Goal: Task Accomplishment & Management: Use online tool/utility

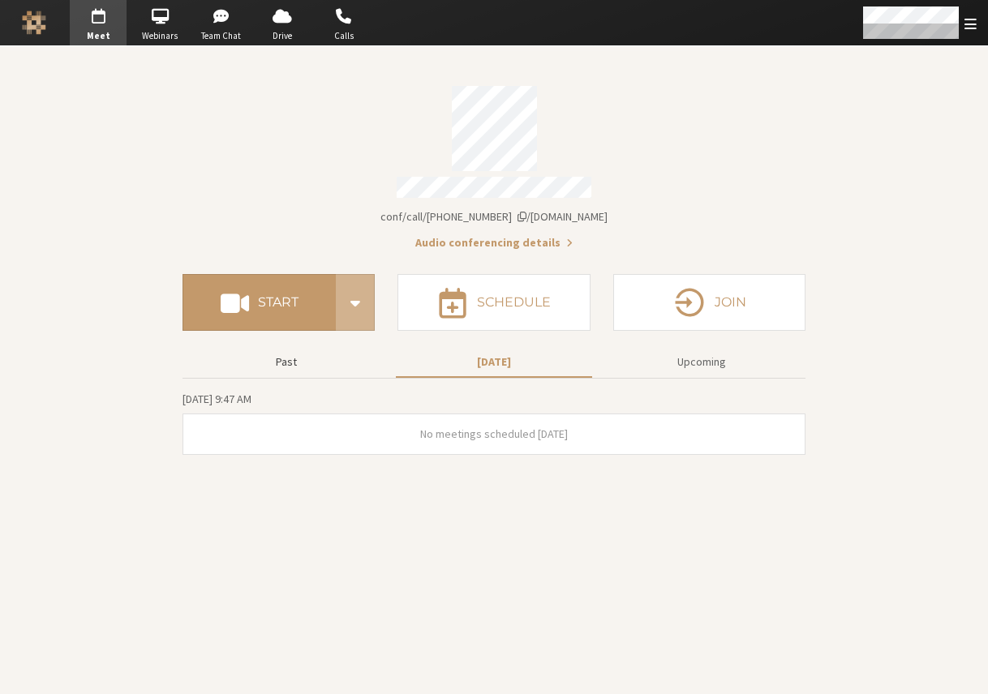
click at [298, 354] on button "Past" at bounding box center [286, 362] width 196 height 28
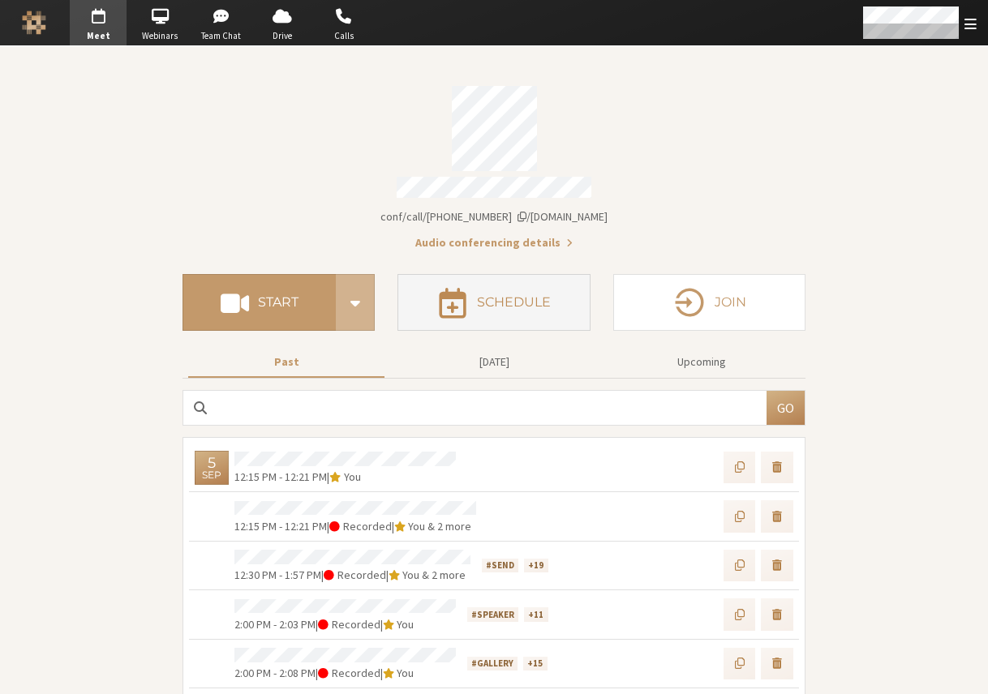
click at [508, 296] on h4 "Schedule" at bounding box center [514, 302] width 74 height 13
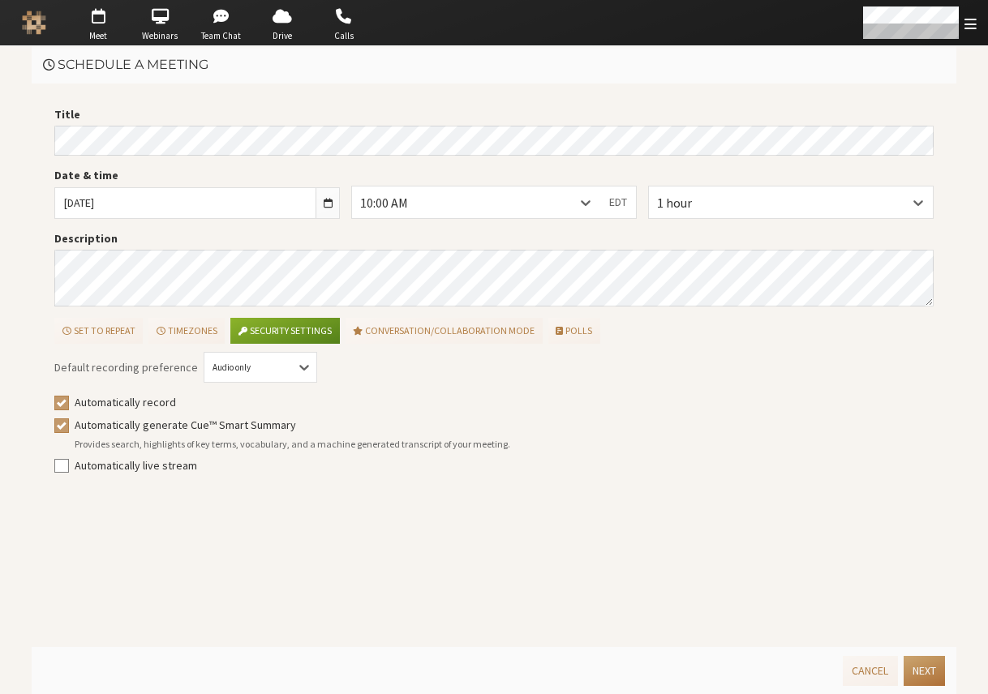
click at [930, 673] on button "Next" at bounding box center [923, 671] width 41 height 30
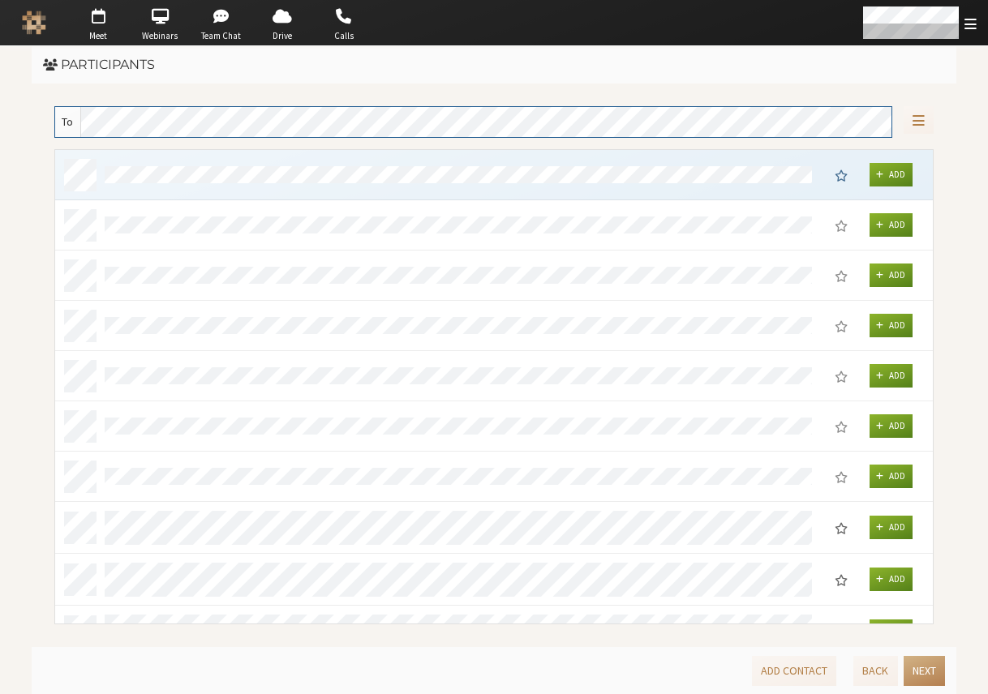
scroll to position [461, 865]
click at [930, 672] on button "Next" at bounding box center [923, 671] width 41 height 30
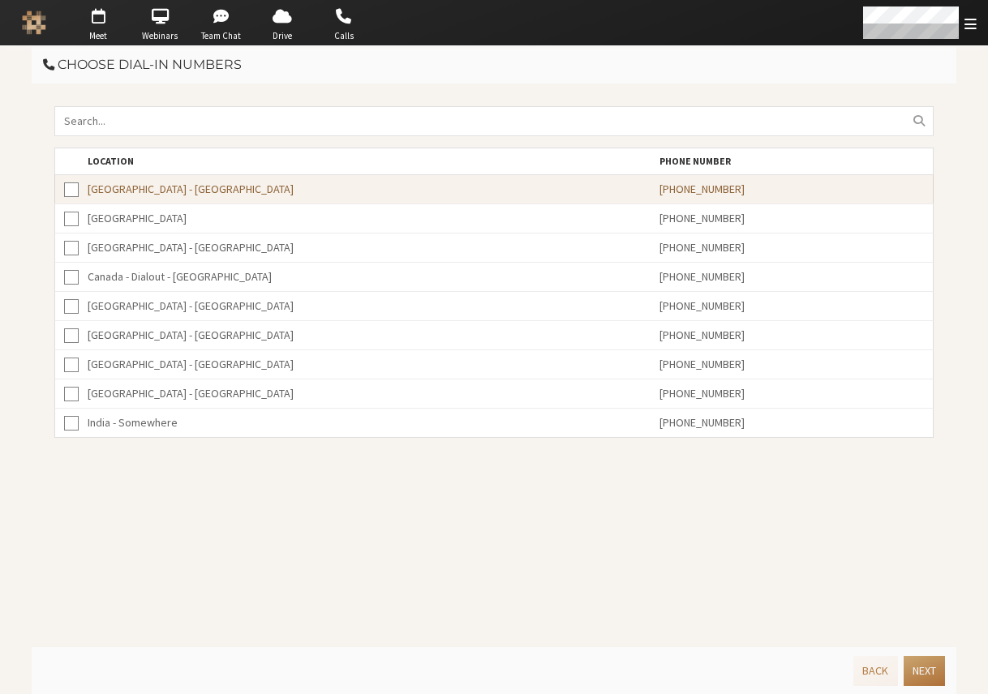
click at [930, 672] on button "Next" at bounding box center [923, 671] width 41 height 30
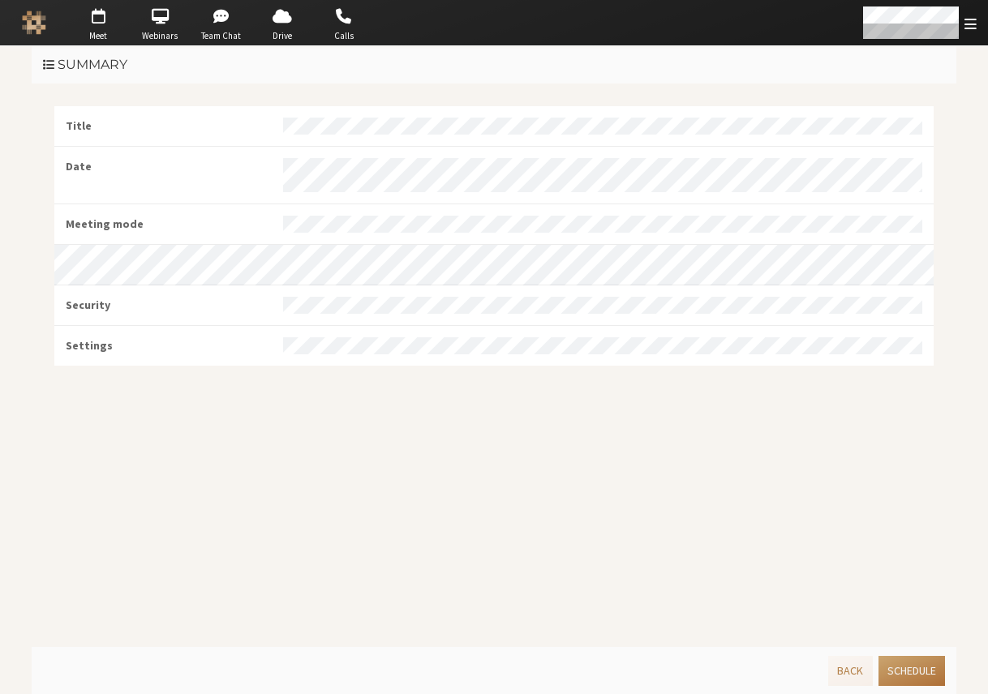
click at [927, 670] on button "Schedule" at bounding box center [911, 671] width 66 height 30
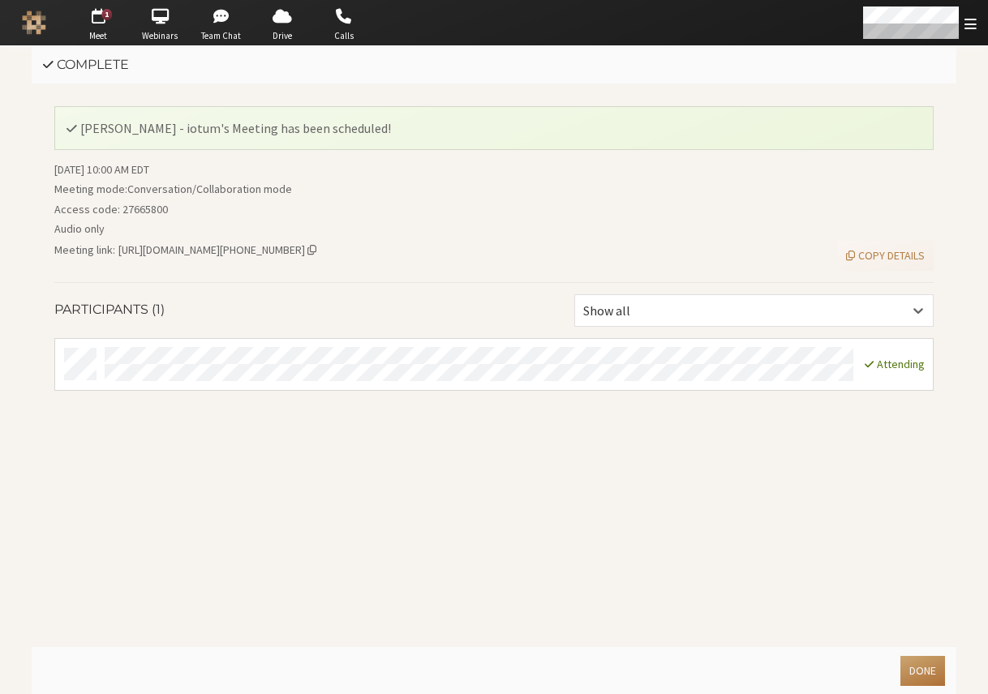
click at [929, 675] on button "Done" at bounding box center [922, 671] width 45 height 30
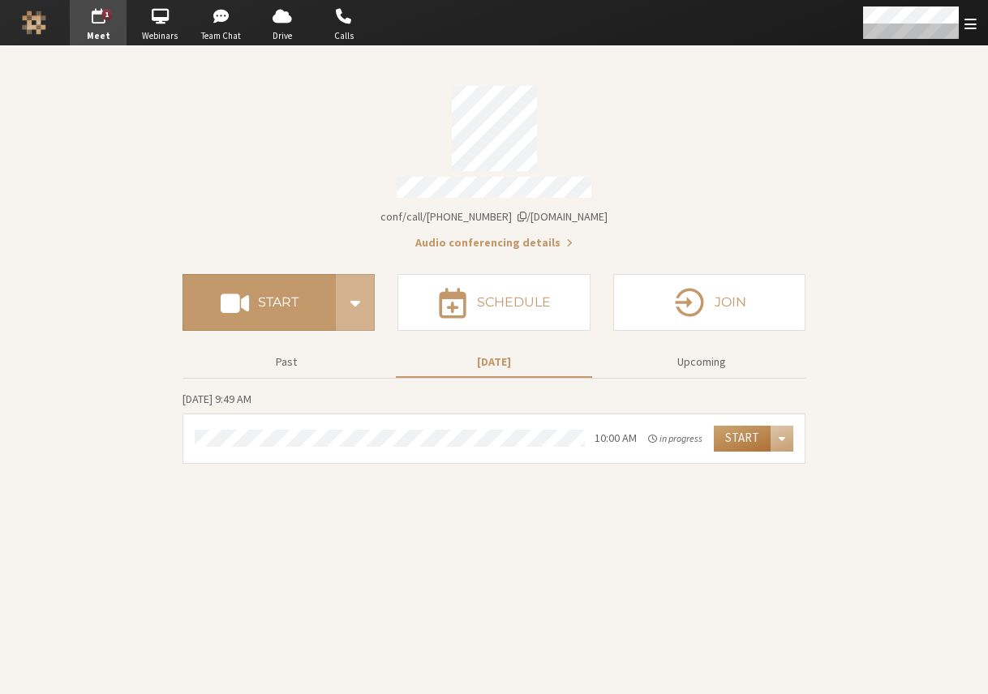
click at [745, 426] on button "Start" at bounding box center [742, 439] width 57 height 26
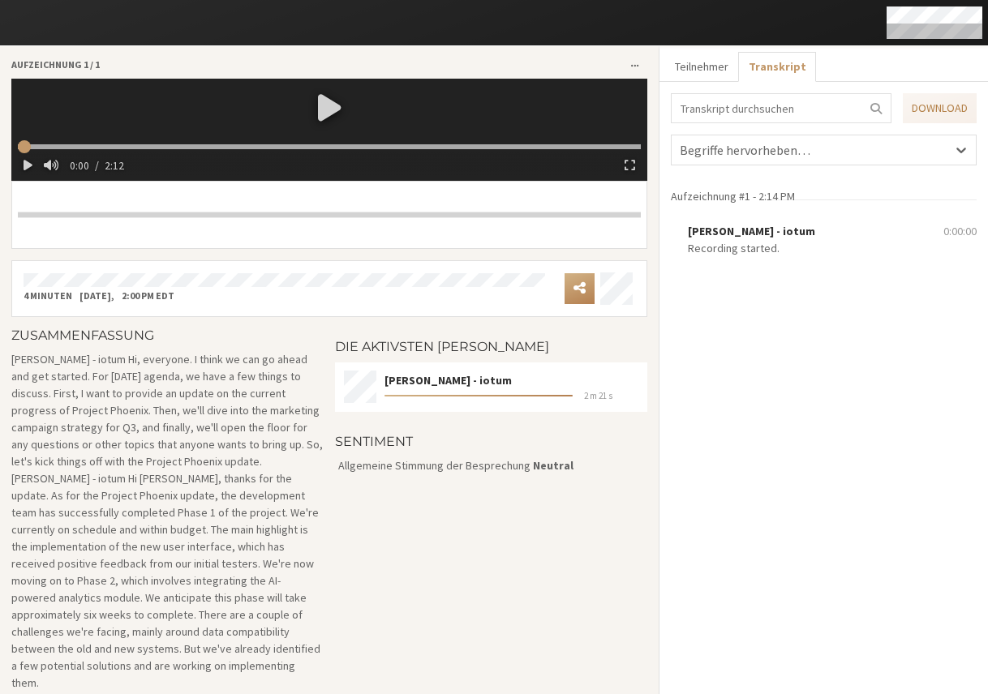
click at [315, 114] on div at bounding box center [329, 107] width 636 height 57
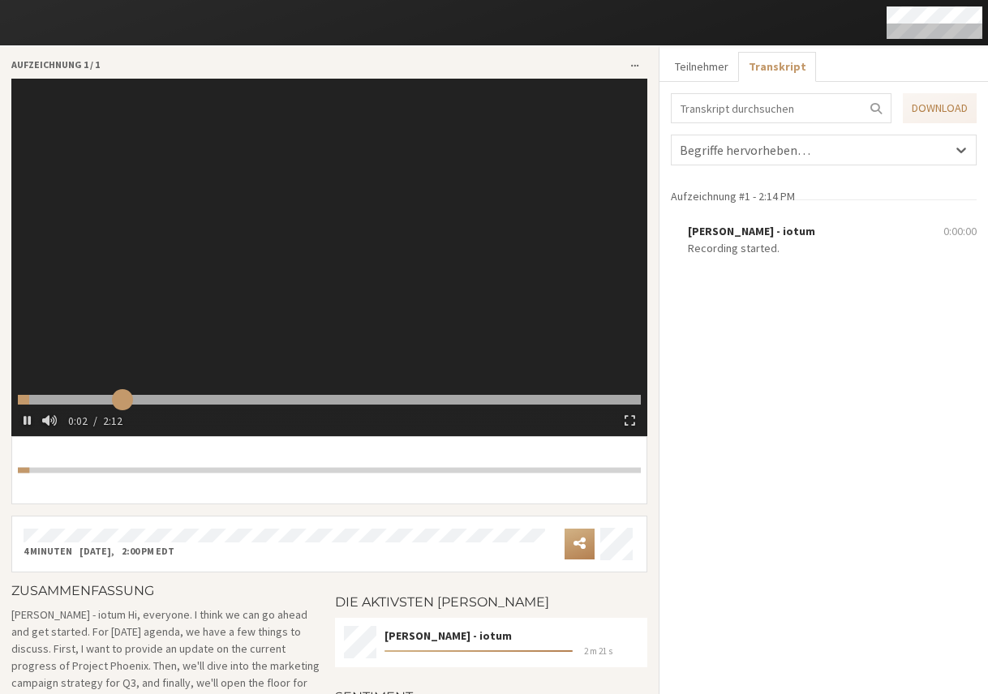
click at [121, 397] on input "range" at bounding box center [329, 400] width 623 height 11
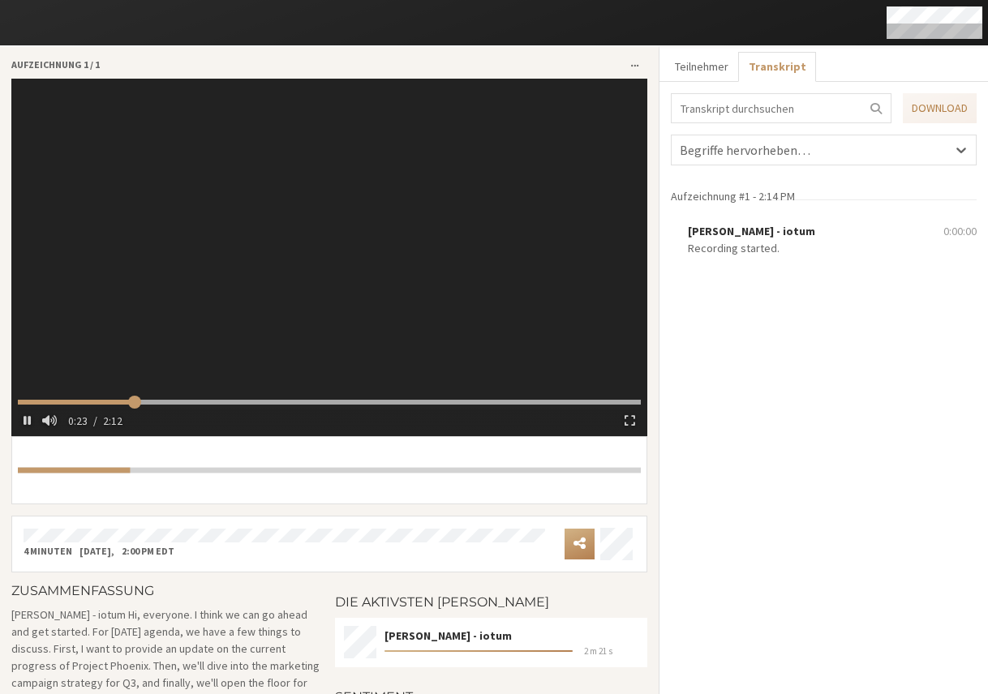
type input "24.904273"
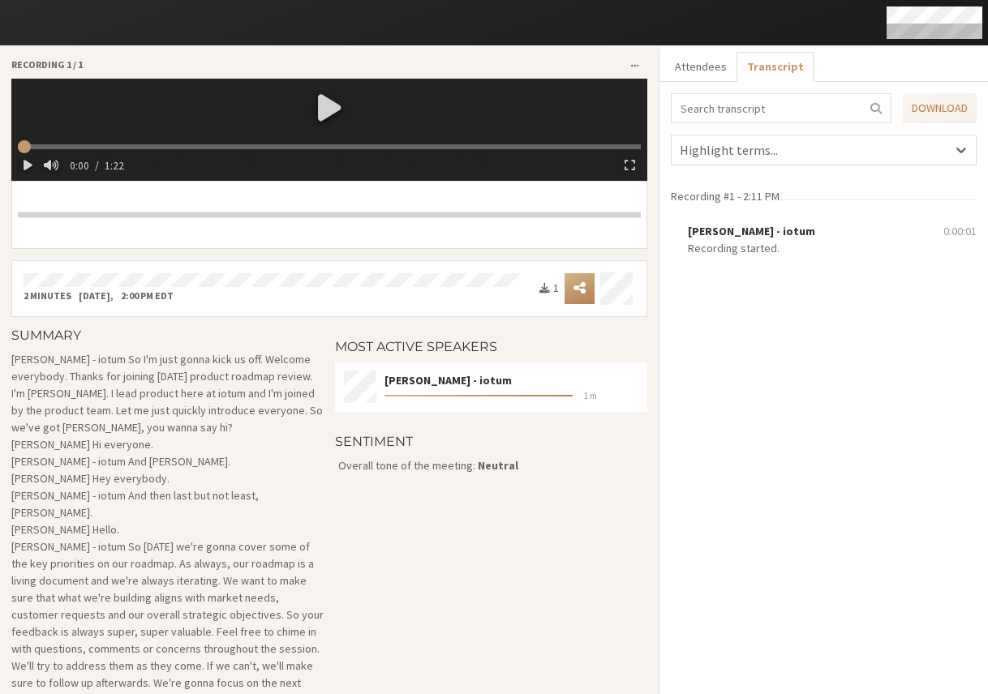
click at [315, 112] on div at bounding box center [329, 107] width 636 height 57
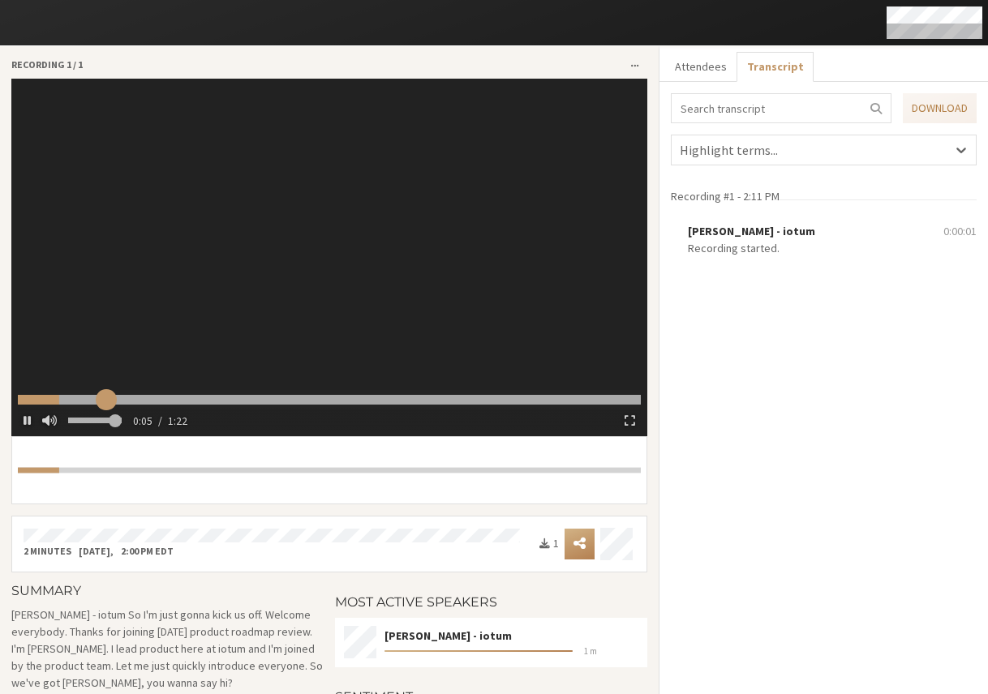
click at [105, 395] on input "range" at bounding box center [329, 400] width 623 height 11
click at [178, 395] on input "range" at bounding box center [329, 400] width 623 height 11
click at [220, 397] on input "range" at bounding box center [329, 400] width 623 height 11
drag, startPoint x: 223, startPoint y: 398, endPoint x: 191, endPoint y: 403, distance: 32.0
click at [191, 403] on input "range" at bounding box center [329, 400] width 623 height 11
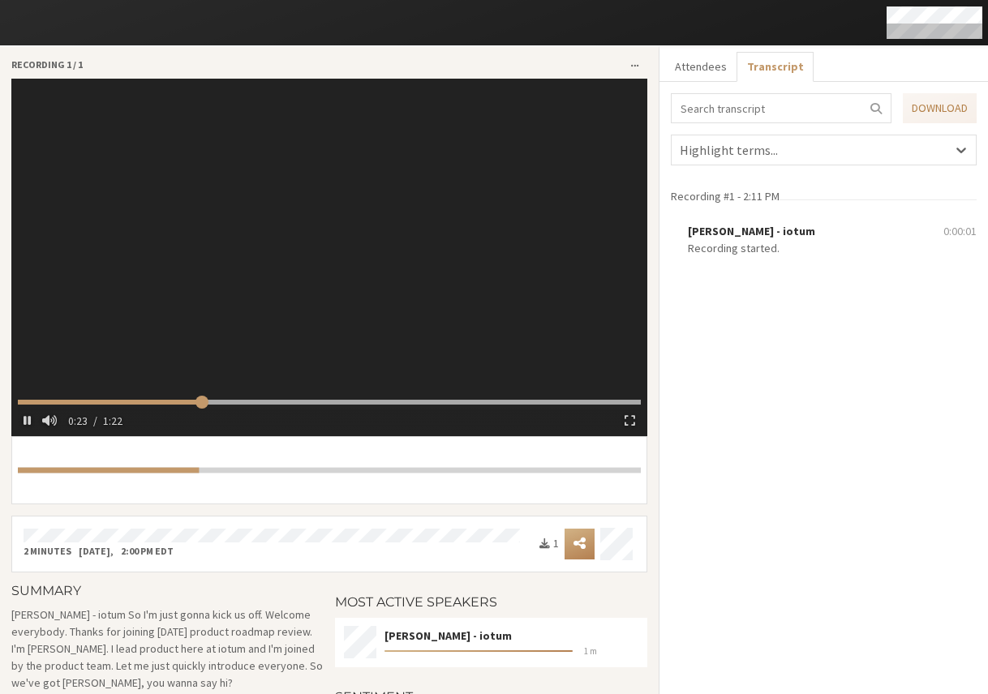
type input "25.012056"
type input "27.015068"
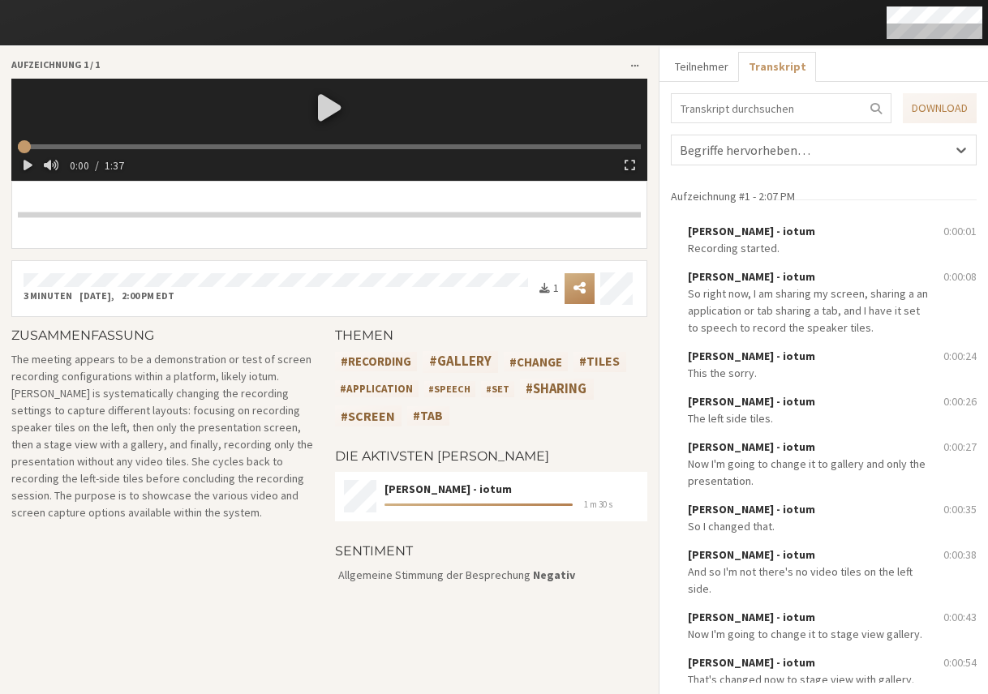
click at [321, 106] on div at bounding box center [329, 107] width 636 height 57
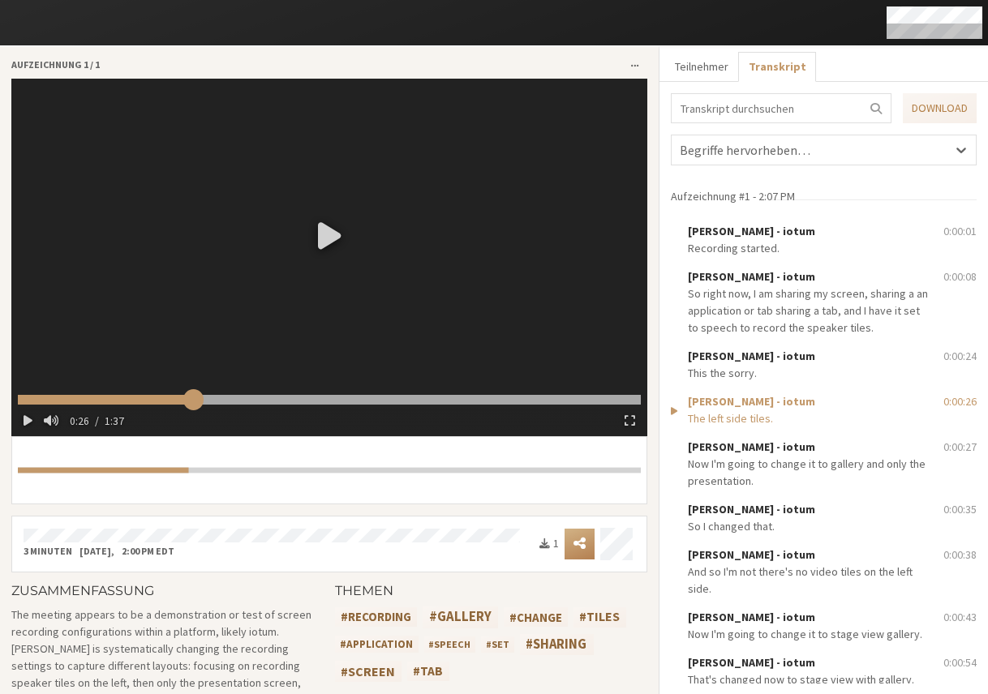
click at [191, 396] on input "range" at bounding box center [329, 400] width 623 height 11
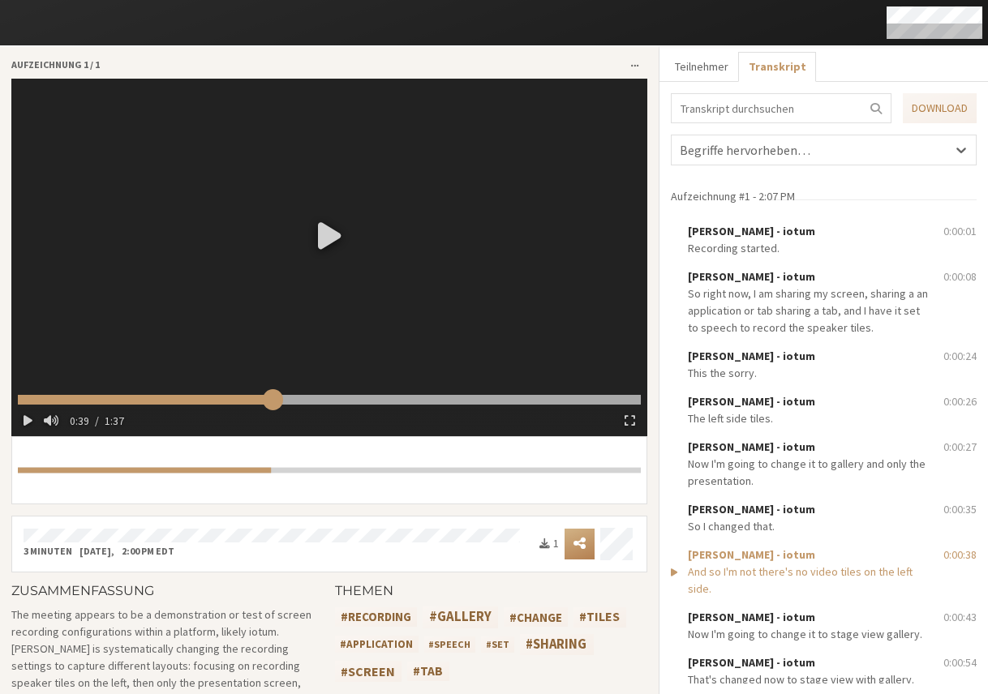
click at [269, 395] on input "range" at bounding box center [329, 400] width 623 height 11
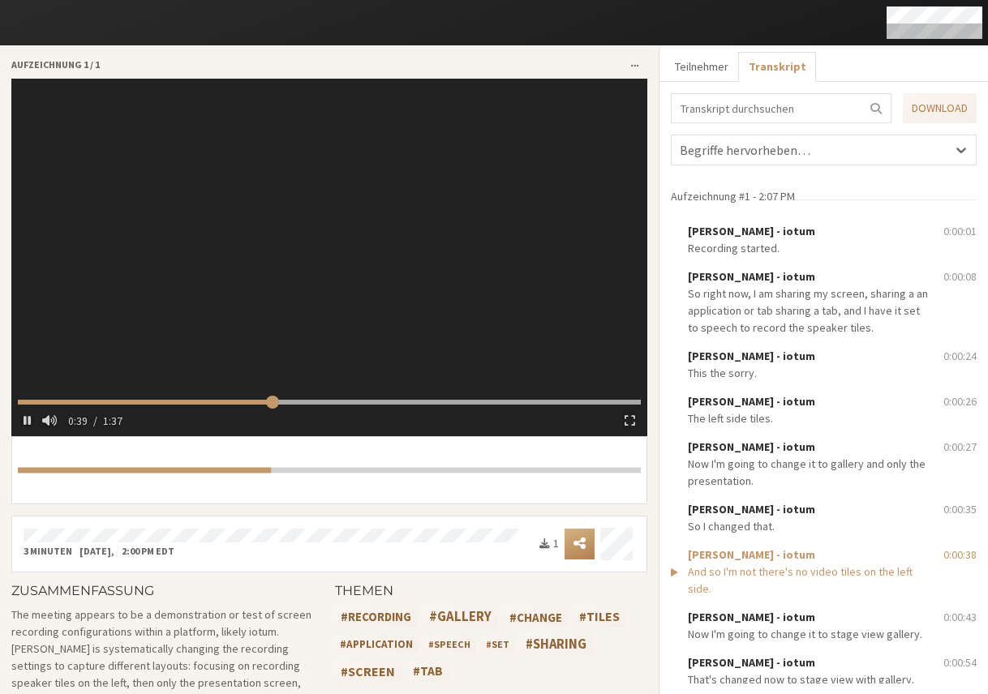
type input "40.453481"
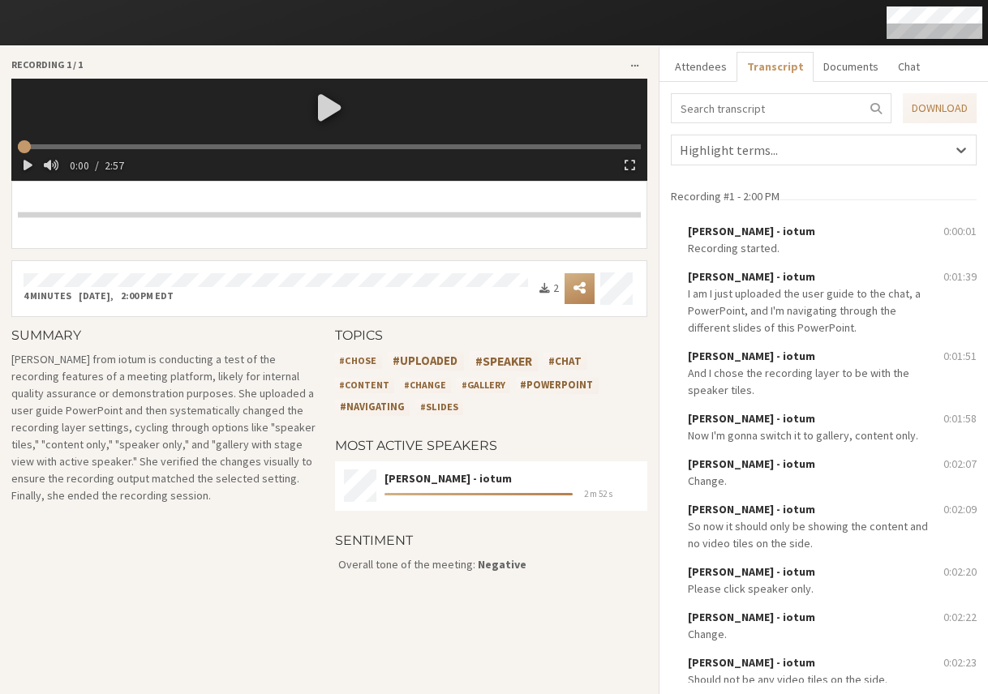
click at [315, 113] on div at bounding box center [329, 107] width 636 height 57
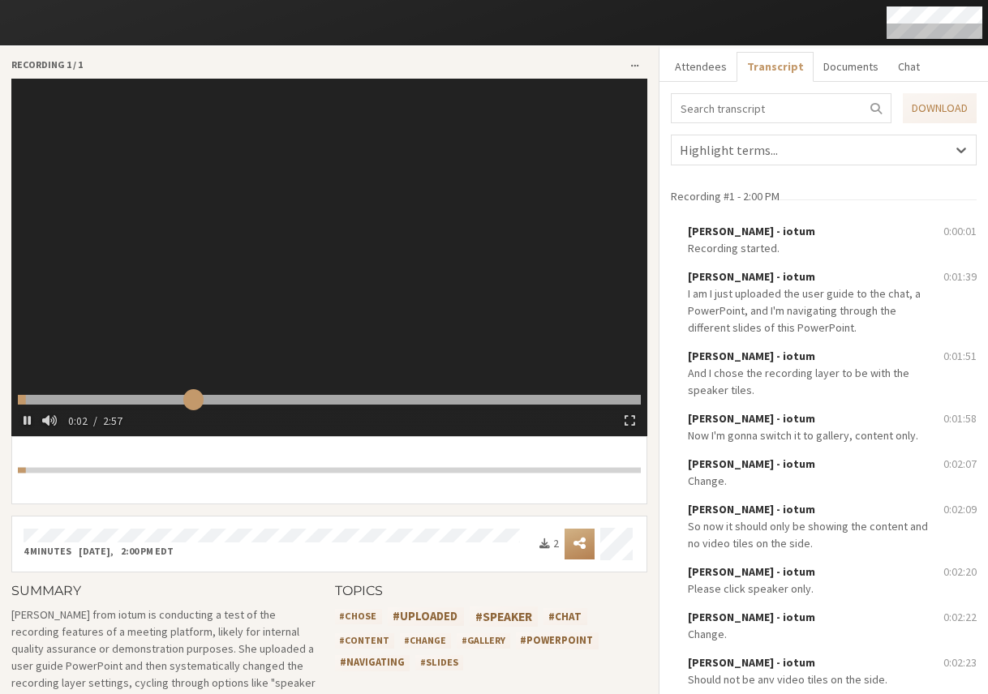
click at [191, 395] on input "range" at bounding box center [329, 400] width 623 height 11
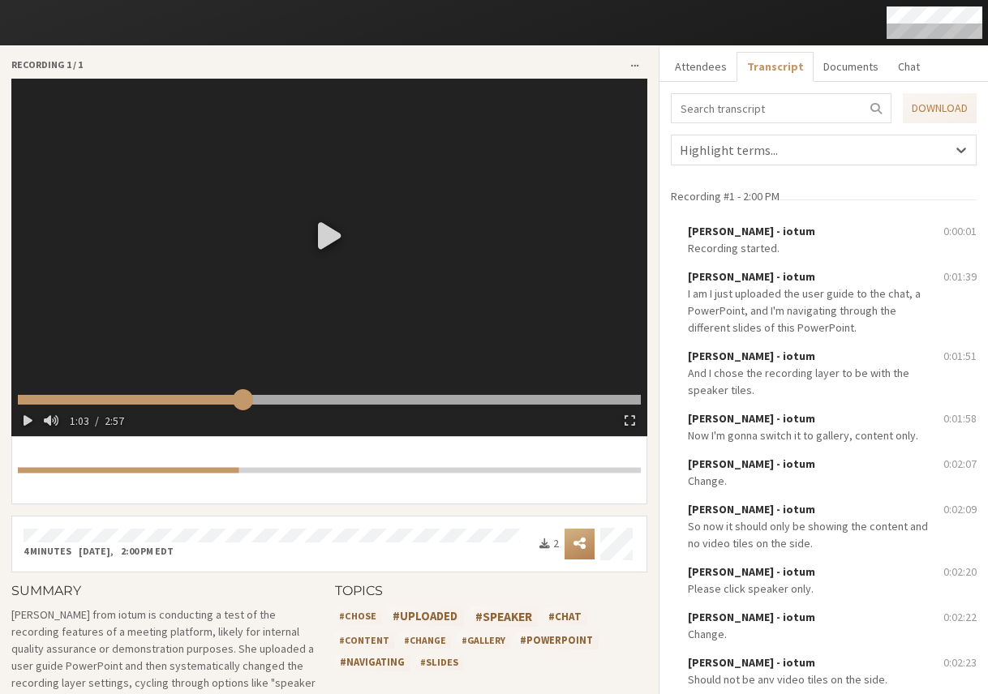
drag, startPoint x: 197, startPoint y: 397, endPoint x: 242, endPoint y: 401, distance: 44.8
click at [240, 401] on input "range" at bounding box center [329, 400] width 623 height 11
drag, startPoint x: 242, startPoint y: 397, endPoint x: 272, endPoint y: 400, distance: 29.3
click at [272, 400] on input "range" at bounding box center [329, 400] width 623 height 11
type input "79.869369"
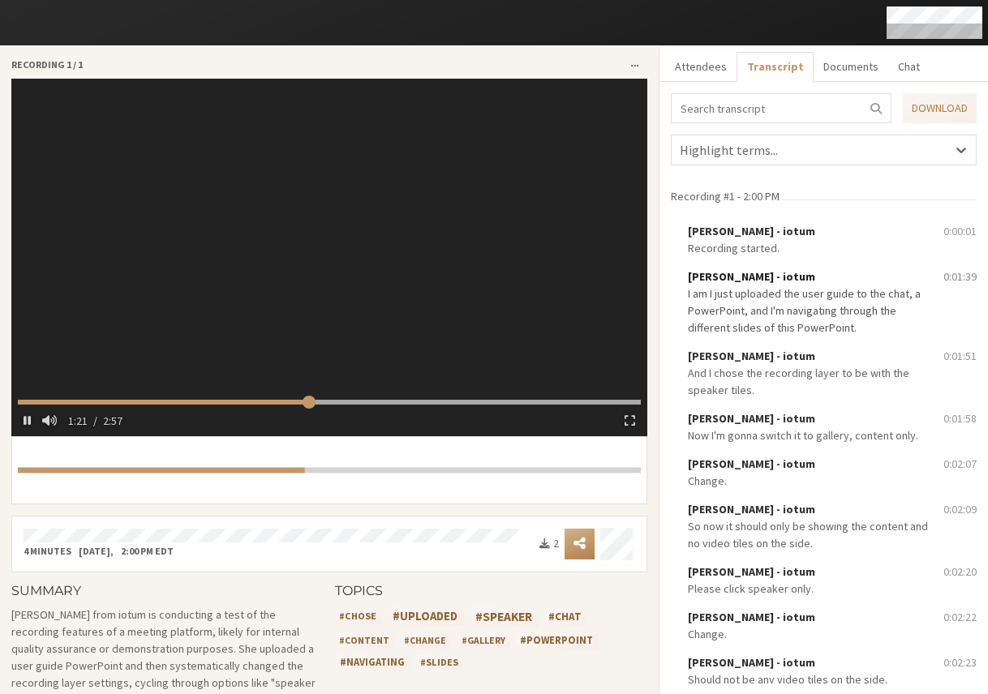
click at [730, 281] on span "Sara Atteby - iotum" at bounding box center [751, 276] width 127 height 15
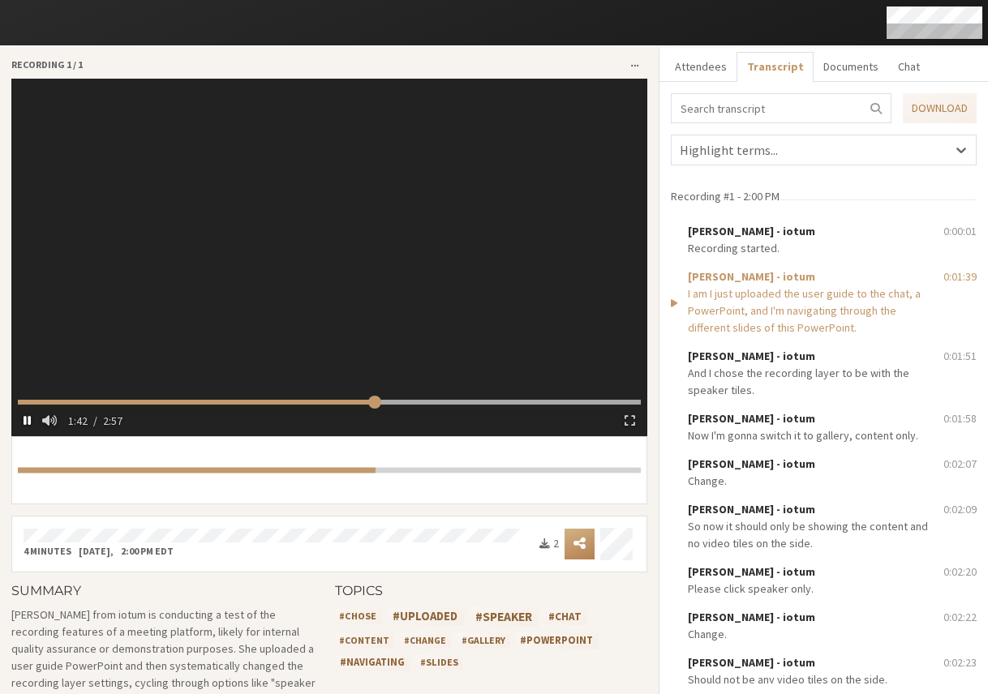
type input "103.078903"
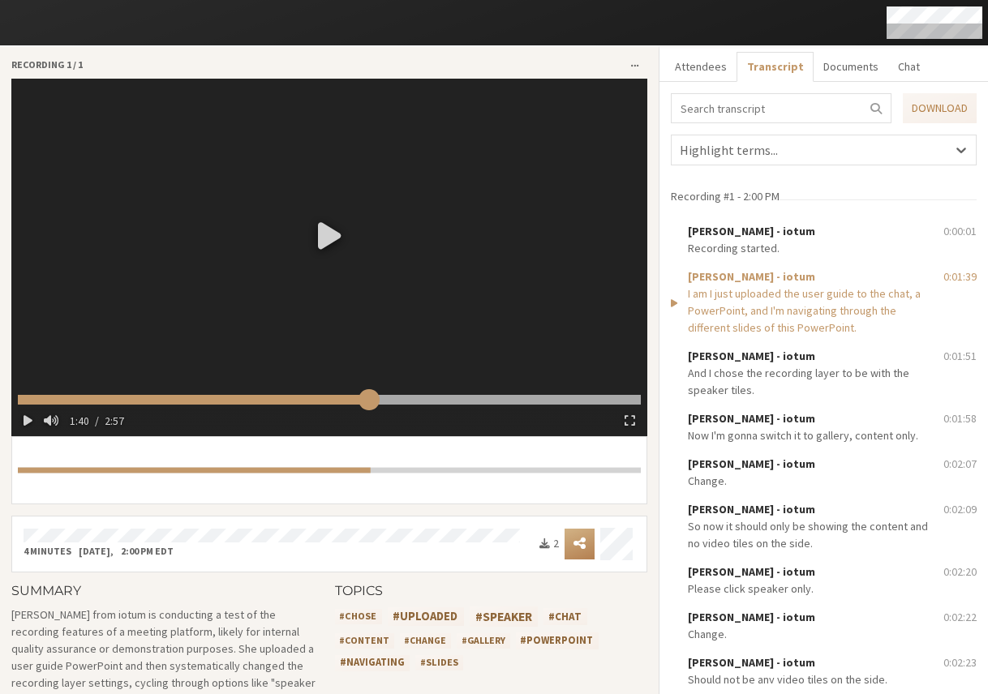
drag, startPoint x: 392, startPoint y: 395, endPoint x: 364, endPoint y: 396, distance: 27.6
click at [364, 396] on input "range" at bounding box center [329, 400] width 623 height 11
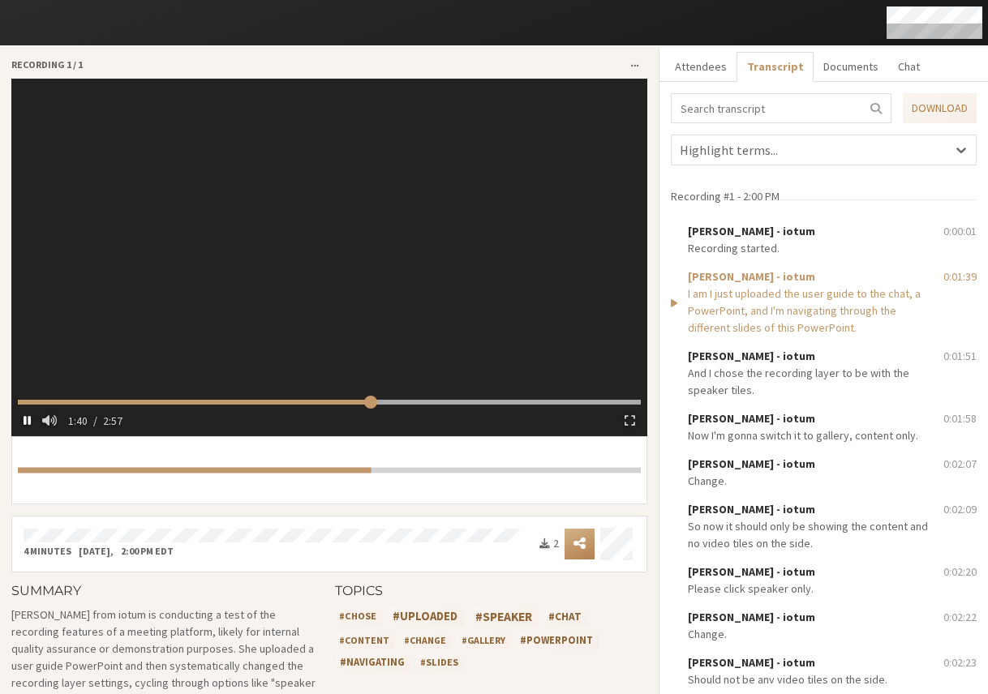
click at [20, 417] on button "button" at bounding box center [27, 420] width 19 height 24
type input "101.547951"
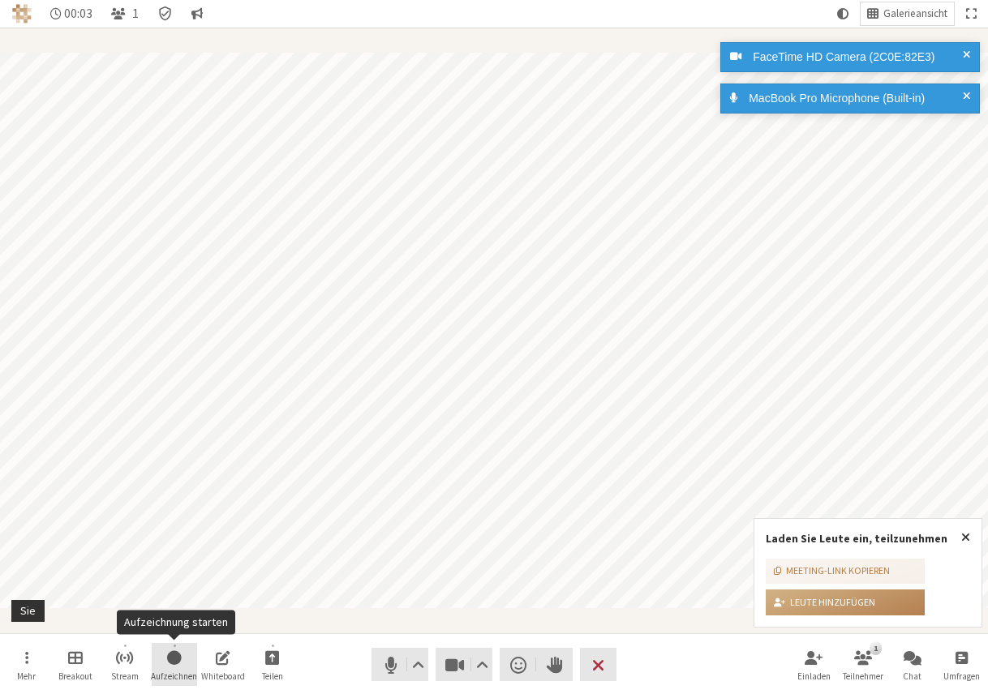
click at [184, 658] on button "Aufzeichnen" at bounding box center [174, 665] width 45 height 44
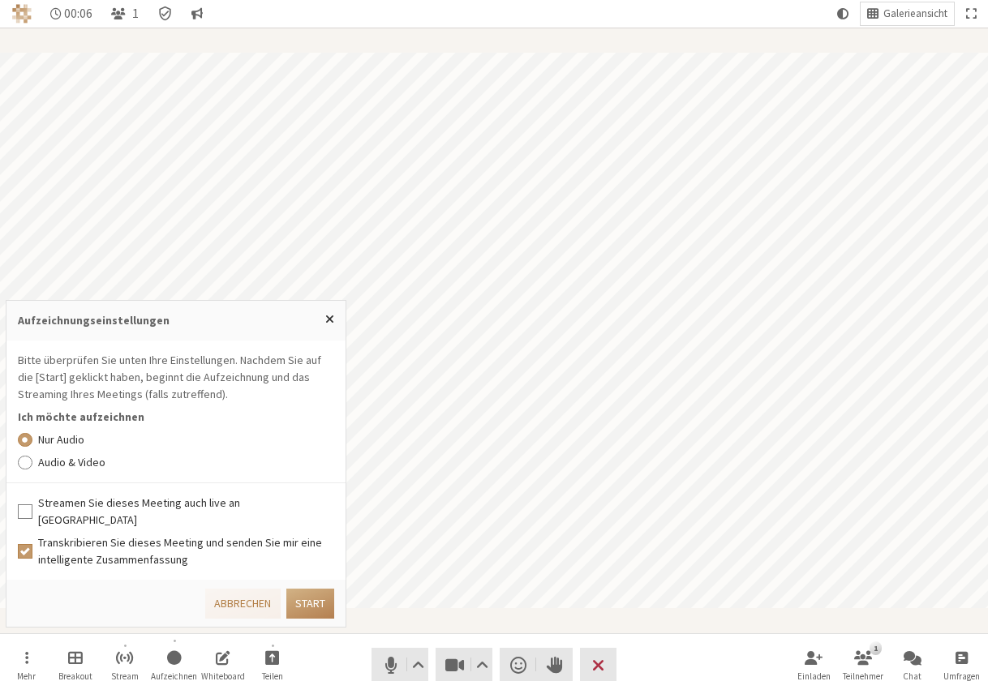
click at [92, 471] on label "Audio & Video" at bounding box center [186, 462] width 297 height 17
click at [32, 470] on input "Audio & Video" at bounding box center [25, 462] width 15 height 16
click at [90, 521] on label "Streamen Sie dieses Meeting auch live an Callbridge" at bounding box center [186, 512] width 297 height 34
click at [32, 520] on input "Streamen Sie dieses Meeting auch live an Callbridge" at bounding box center [25, 512] width 15 height 16
click at [322, 602] on button "Start" at bounding box center [310, 604] width 48 height 30
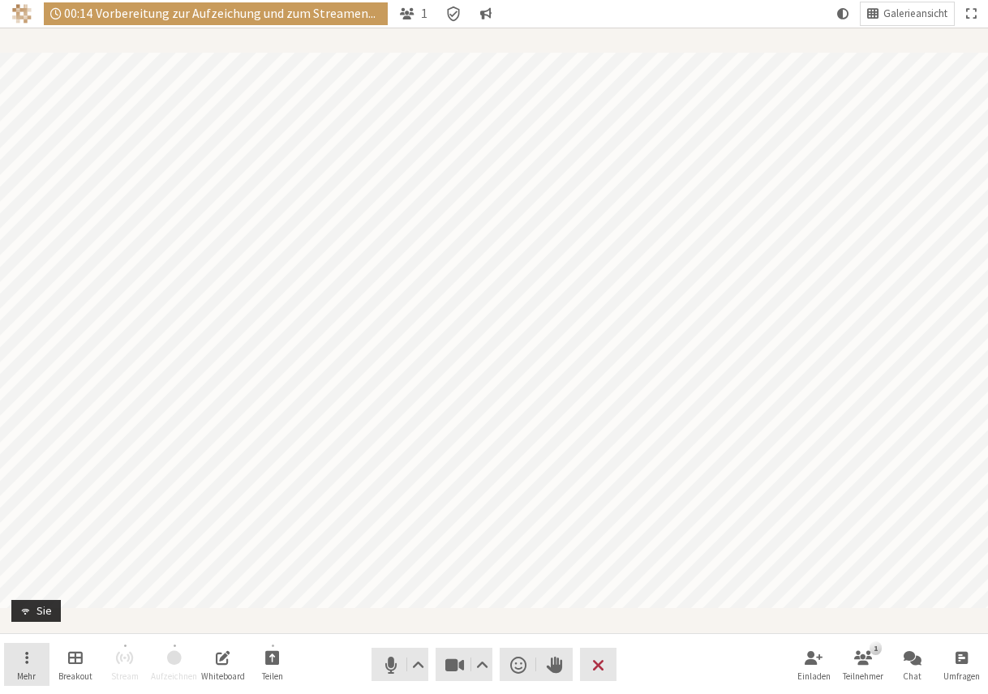
click at [38, 663] on button "Mehr" at bounding box center [26, 665] width 45 height 44
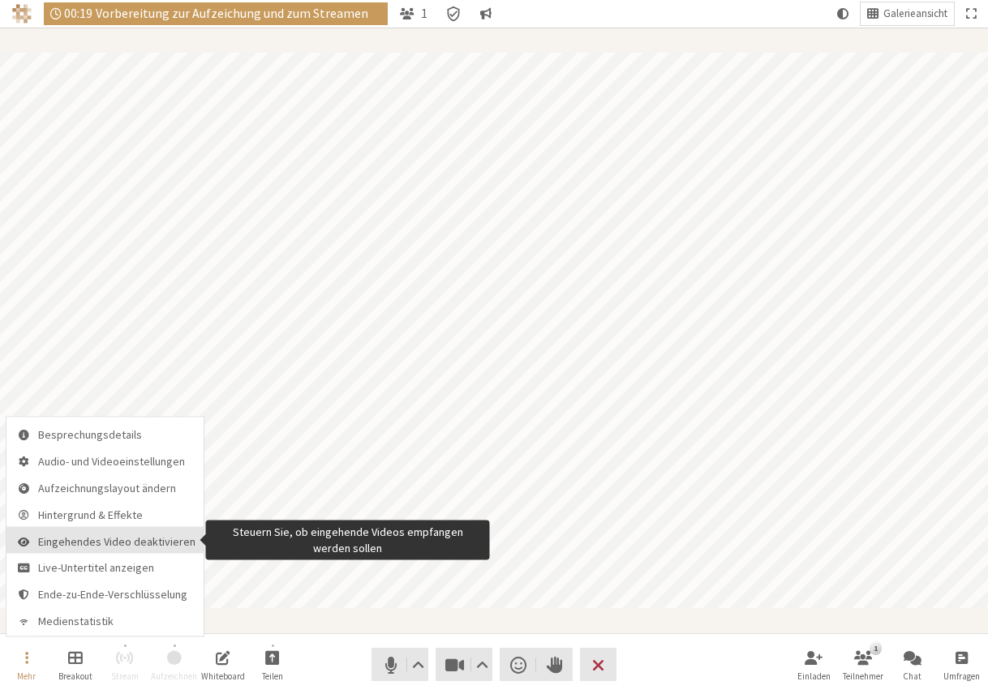
click at [131, 538] on span "Eingehendes Video deaktivieren" at bounding box center [116, 541] width 157 height 12
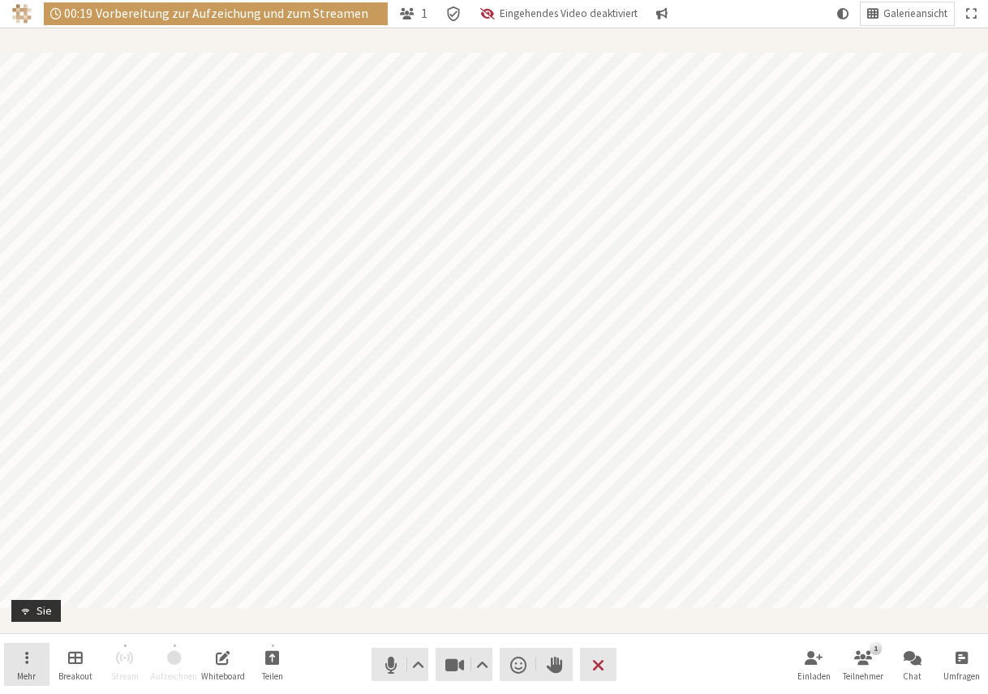
drag, startPoint x: 28, startPoint y: 661, endPoint x: 41, endPoint y: 651, distance: 16.2
click at [29, 659] on button "Mehr" at bounding box center [26, 665] width 45 height 44
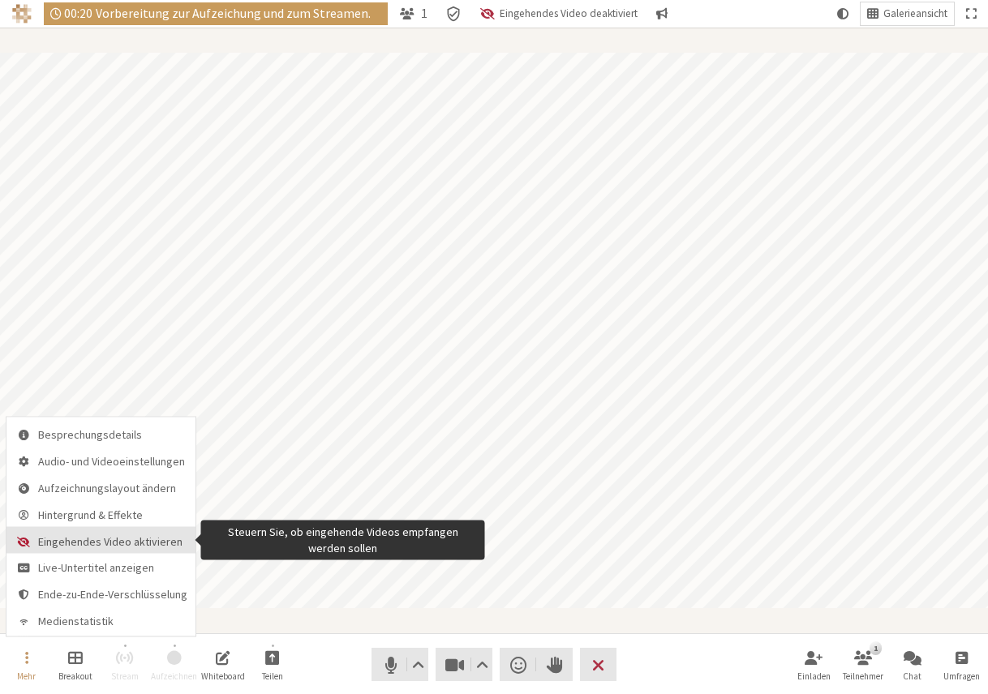
click at [151, 538] on button "Eingehendes Video aktivieren" at bounding box center [100, 540] width 189 height 27
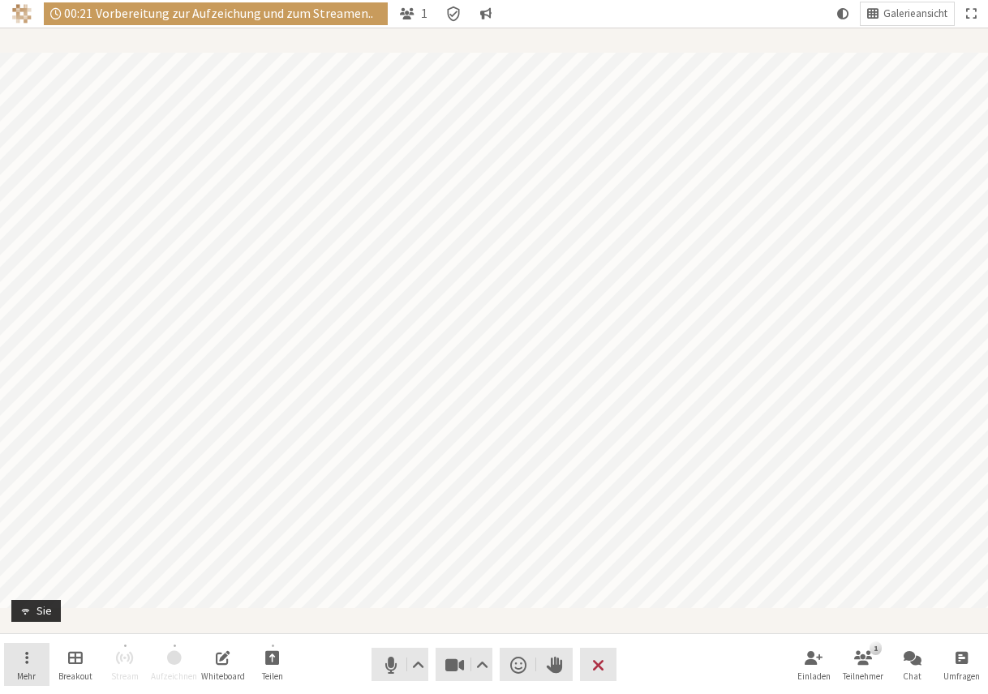
click at [32, 668] on button "Mehr" at bounding box center [26, 665] width 45 height 44
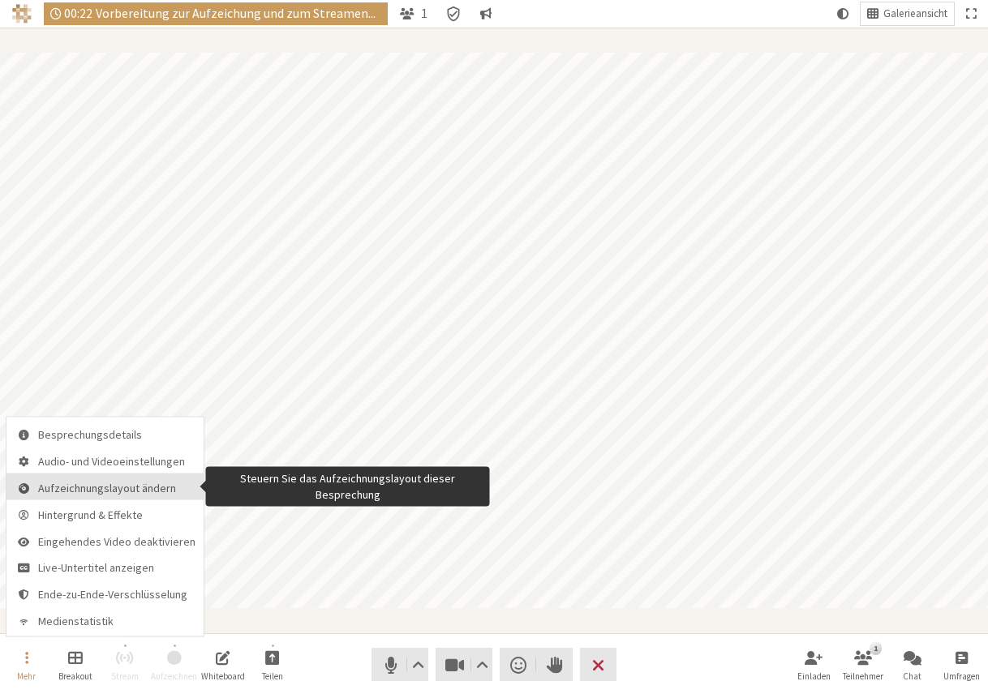
click at [79, 490] on span "Aufzeichnungslayout ändern" at bounding box center [116, 488] width 157 height 12
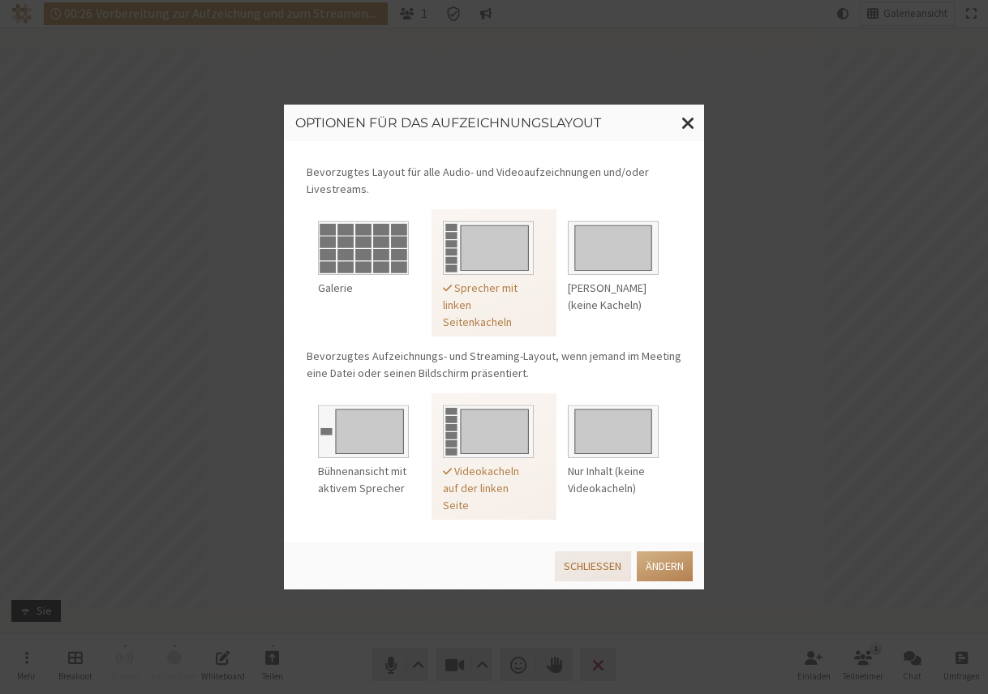
click at [602, 568] on button "Schließen" at bounding box center [592, 566] width 75 height 30
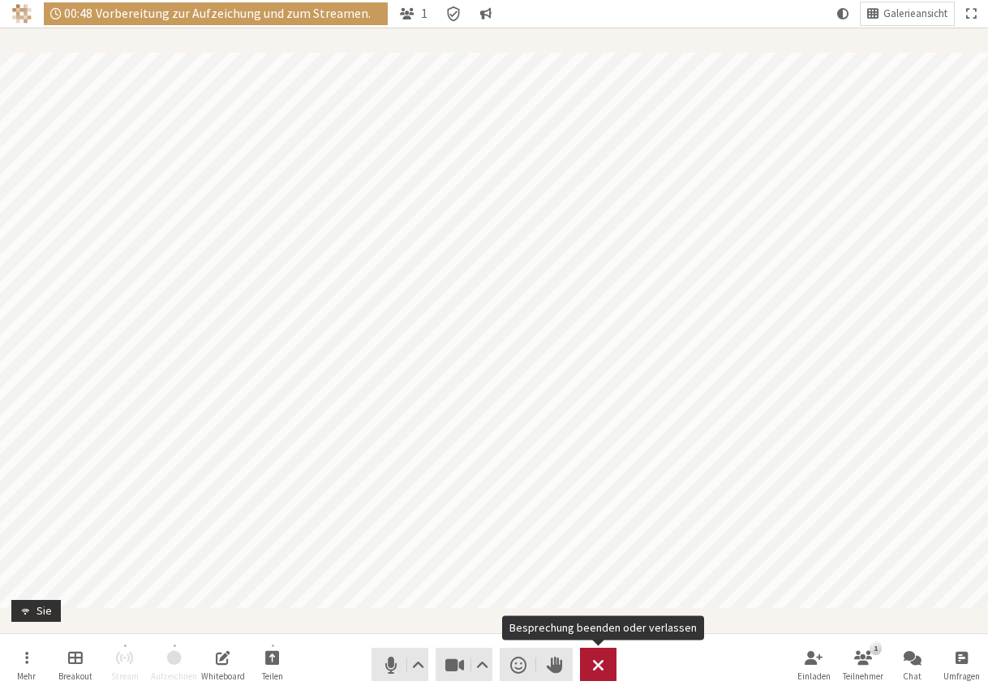
click at [607, 675] on button "Verlassen" at bounding box center [598, 664] width 36 height 33
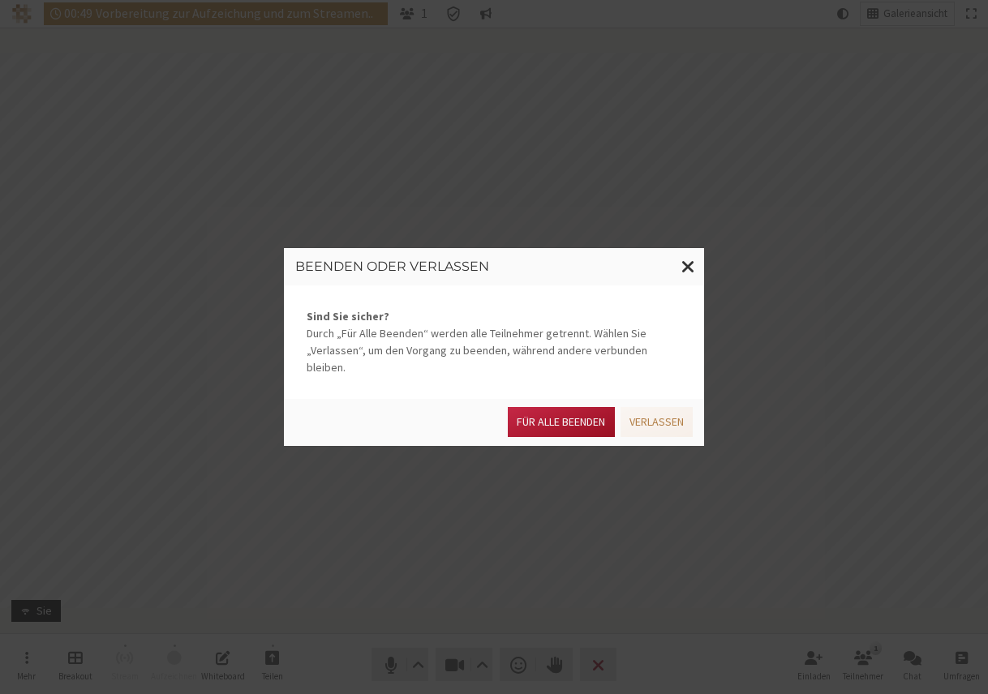
click at [579, 414] on button "Für alle Beenden" at bounding box center [561, 422] width 106 height 30
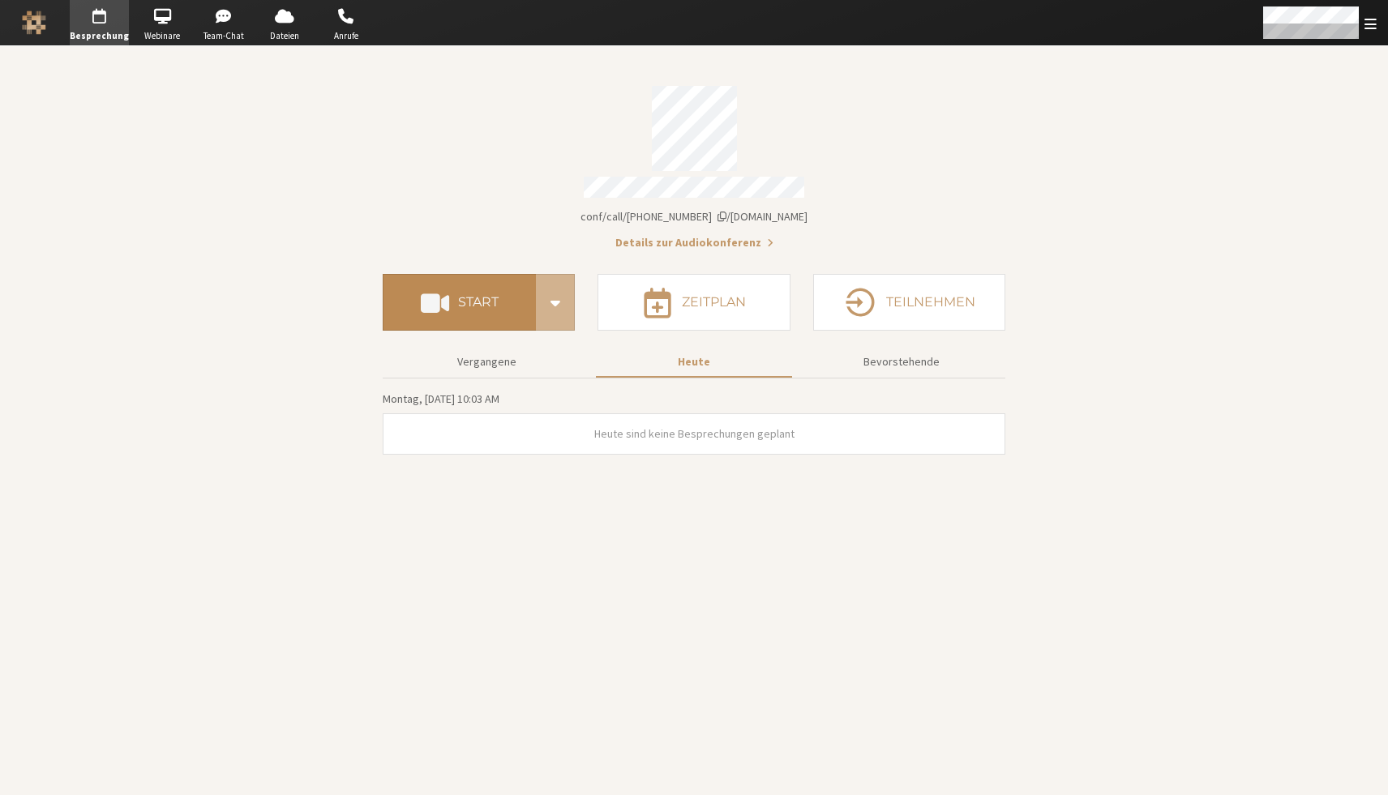
click at [474, 296] on h4 "Start" at bounding box center [478, 302] width 41 height 13
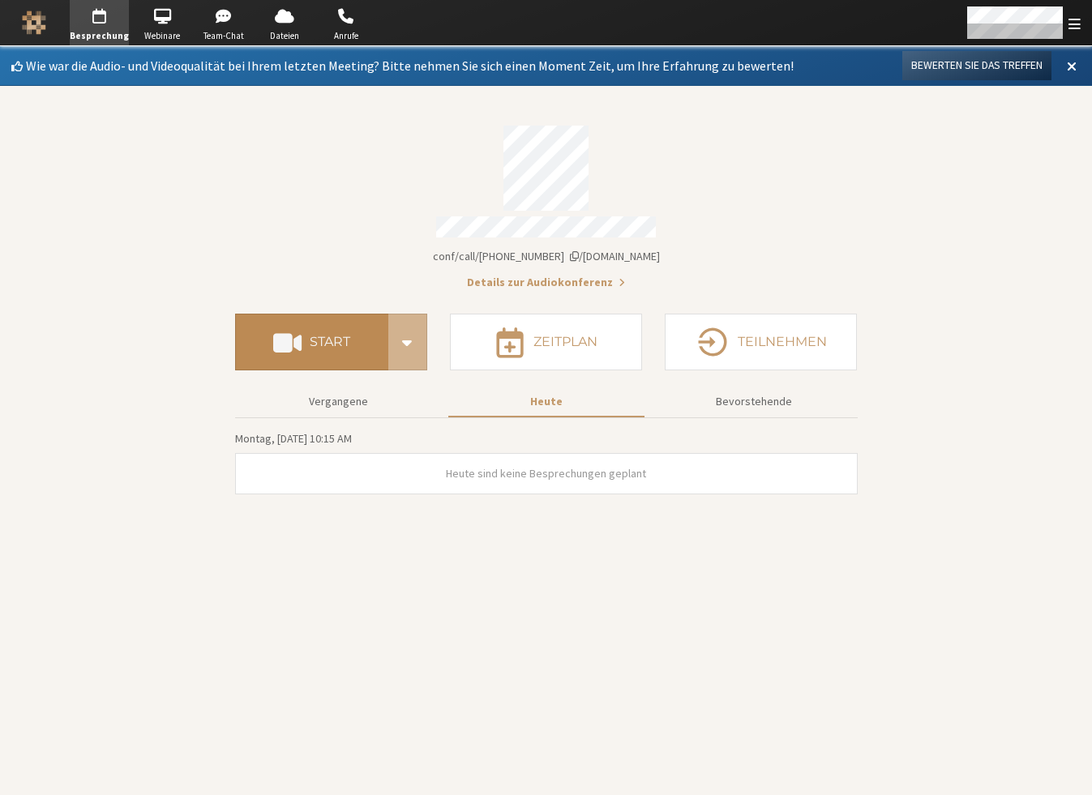
click at [315, 337] on h4 "Start" at bounding box center [330, 342] width 41 height 13
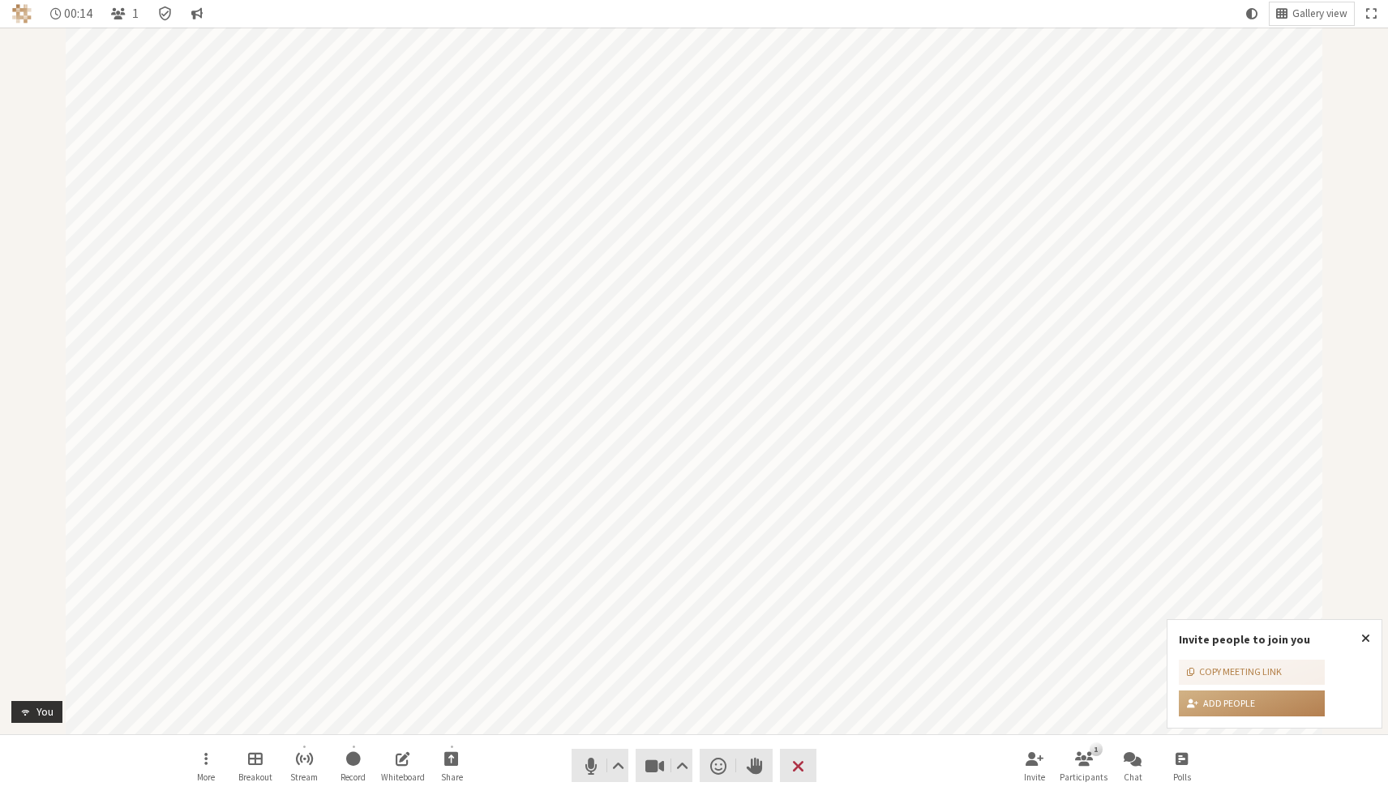
click at [1371, 294] on div "Participant" at bounding box center [694, 381] width 1388 height 707
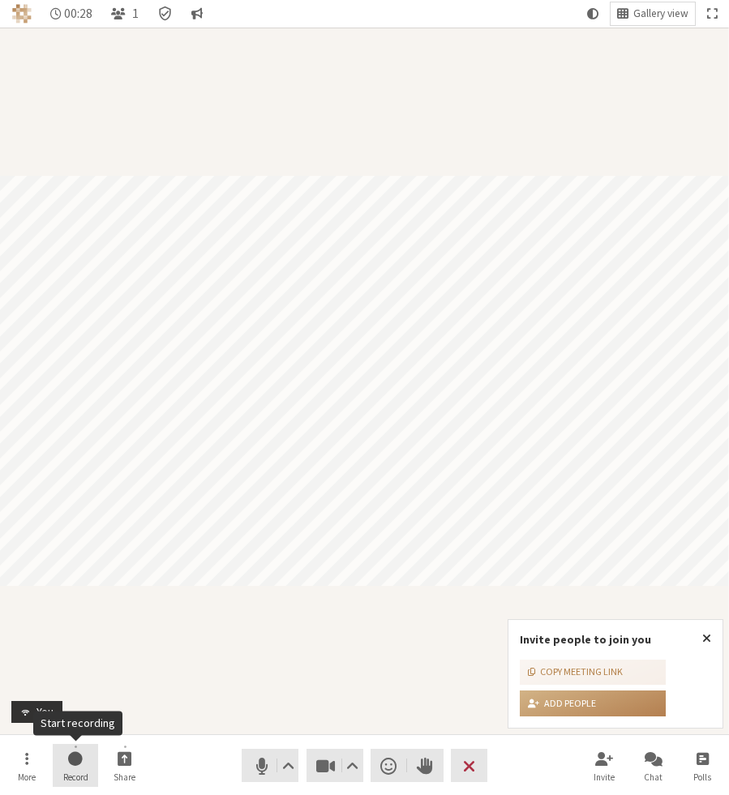
click at [85, 767] on button "Record" at bounding box center [75, 766] width 45 height 44
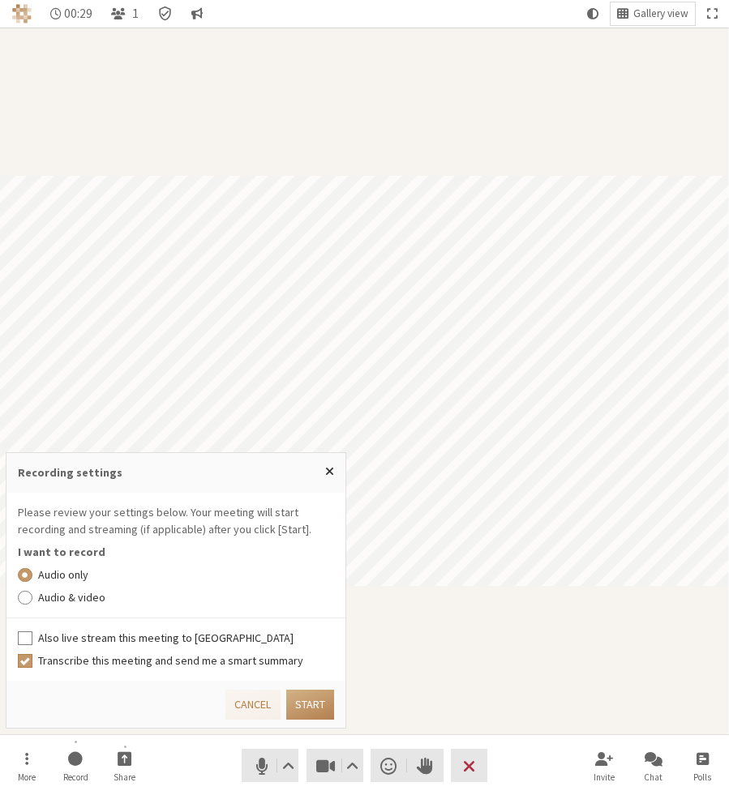
click at [69, 593] on label "Audio & video" at bounding box center [186, 597] width 297 height 17
click at [32, 593] on input "Audio & video" at bounding box center [25, 597] width 15 height 16
click at [75, 641] on label "Also live stream this meeting to Callbridge" at bounding box center [186, 638] width 297 height 17
click at [32, 641] on input "Also live stream this meeting to Callbridge" at bounding box center [25, 638] width 15 height 16
click at [312, 704] on button "Start" at bounding box center [310, 705] width 48 height 30
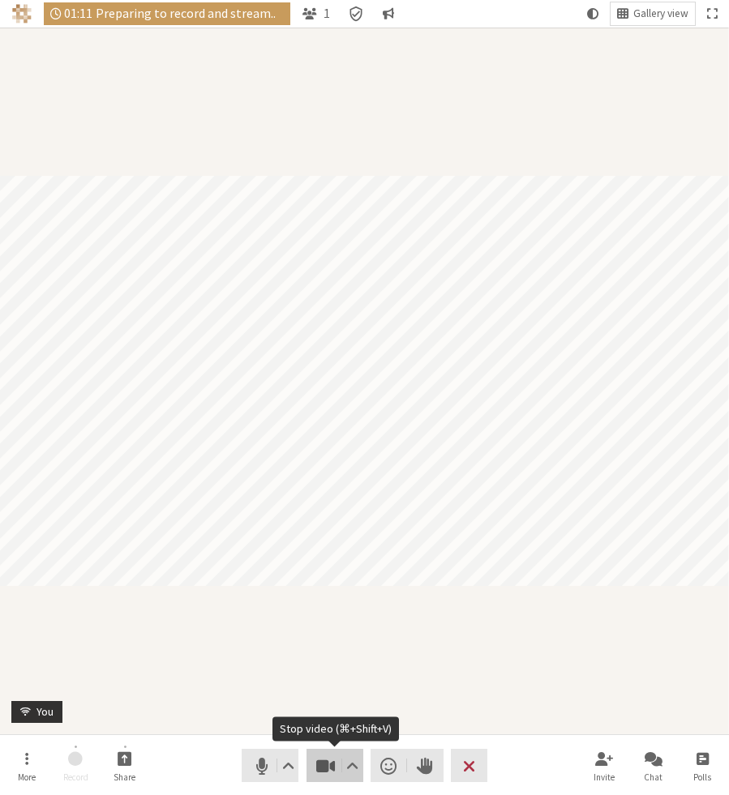
click at [320, 768] on span "Stop video (⌘+Shift+V)" at bounding box center [325, 766] width 23 height 23
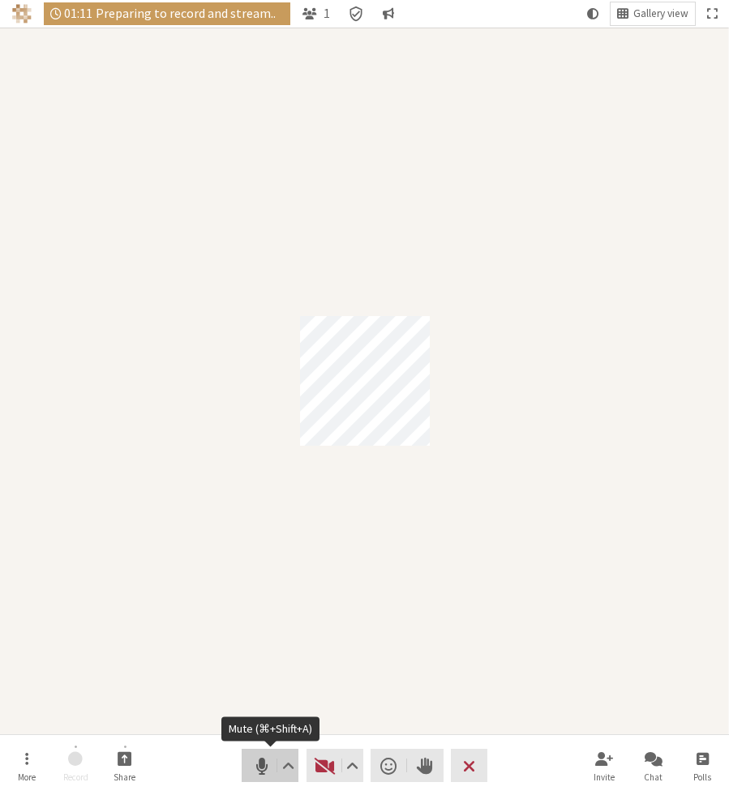
click at [260, 765] on span "Mute (⌘+Shift+A)" at bounding box center [261, 766] width 23 height 23
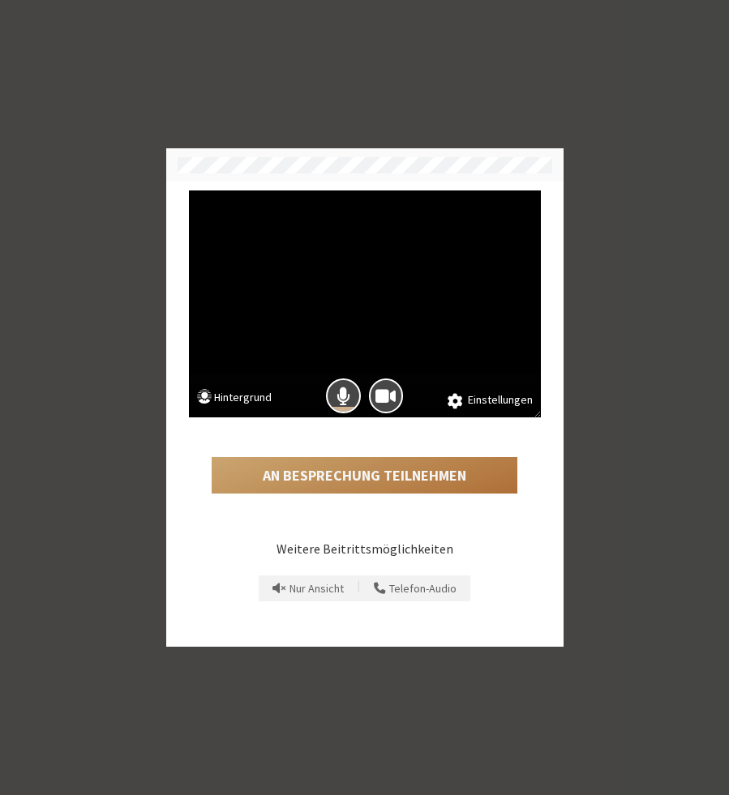
click at [356, 472] on button "An Besprechung teilnehmen" at bounding box center [365, 475] width 306 height 37
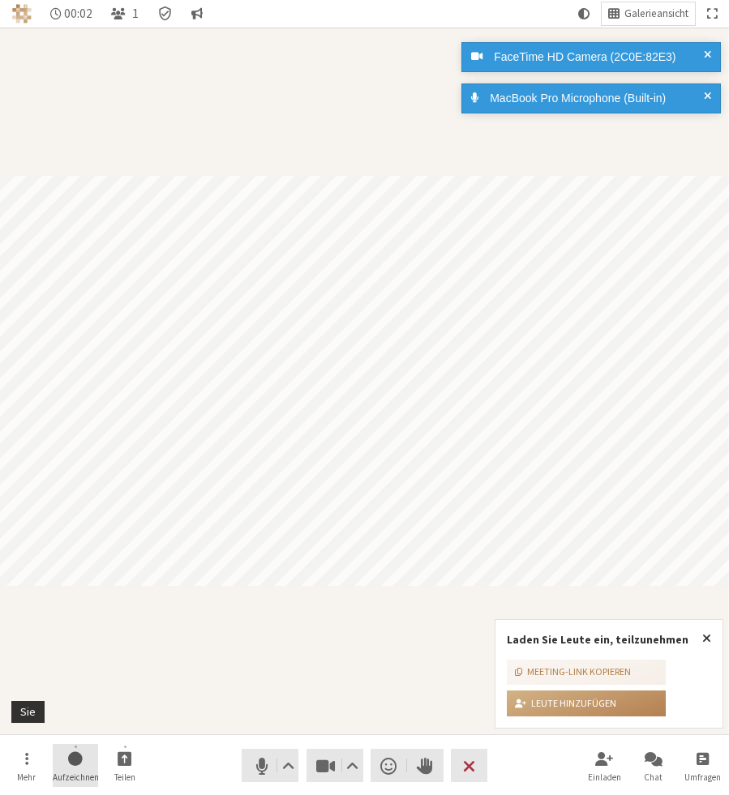
click at [90, 762] on button "Aufzeichnen" at bounding box center [75, 766] width 45 height 44
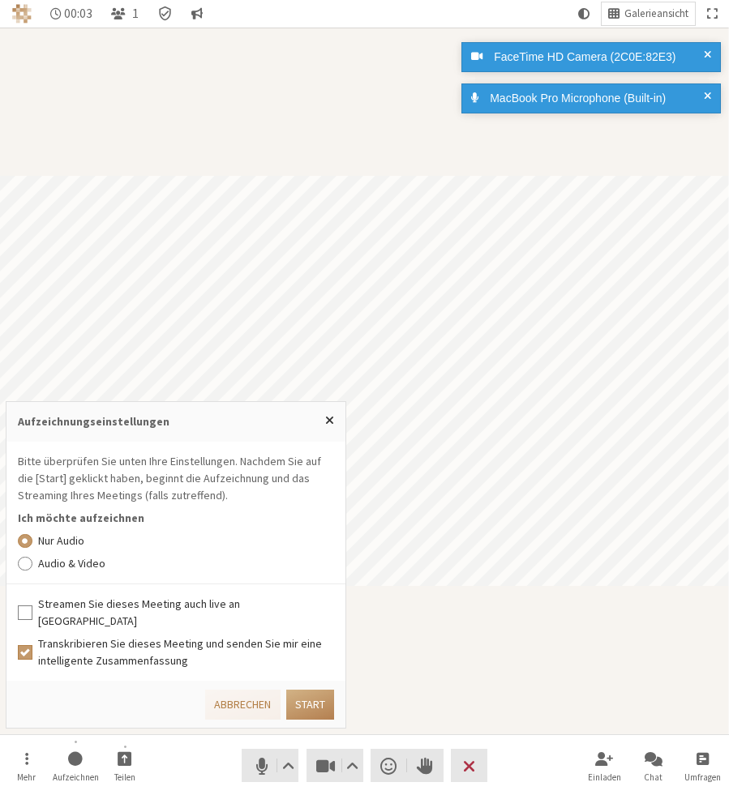
click at [60, 572] on label "Audio & Video" at bounding box center [186, 563] width 297 height 17
click at [32, 572] on input "Audio & Video" at bounding box center [25, 563] width 15 height 16
click at [89, 627] on label "Streamen Sie dieses Meeting auch live an Callbridge" at bounding box center [186, 613] width 297 height 34
click at [32, 621] on input "Streamen Sie dieses Meeting auch live an Callbridge" at bounding box center [25, 613] width 15 height 16
click at [308, 702] on button "Start" at bounding box center [310, 705] width 48 height 30
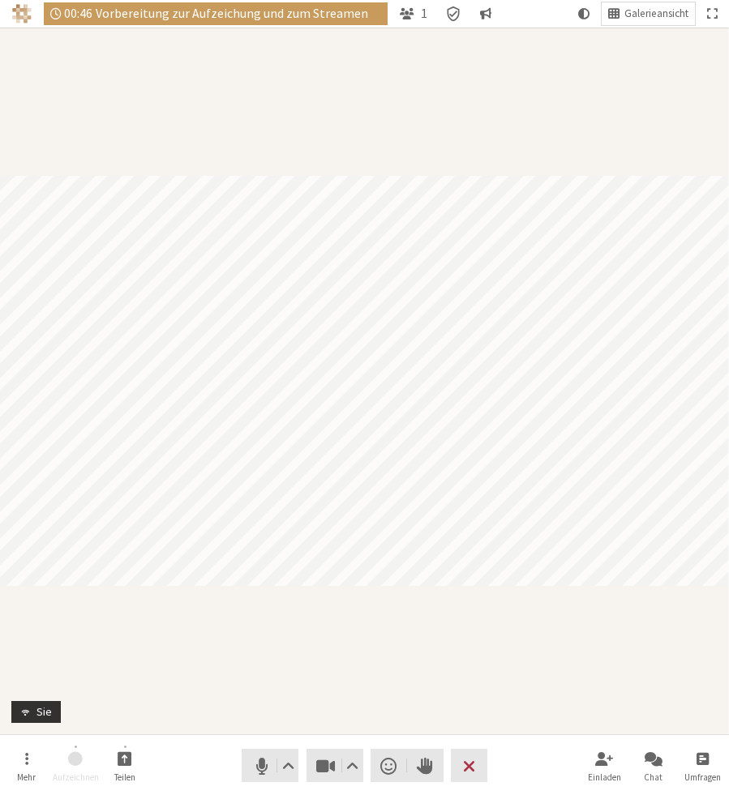
click at [652, 682] on div "Teilnehmer" at bounding box center [364, 381] width 729 height 707
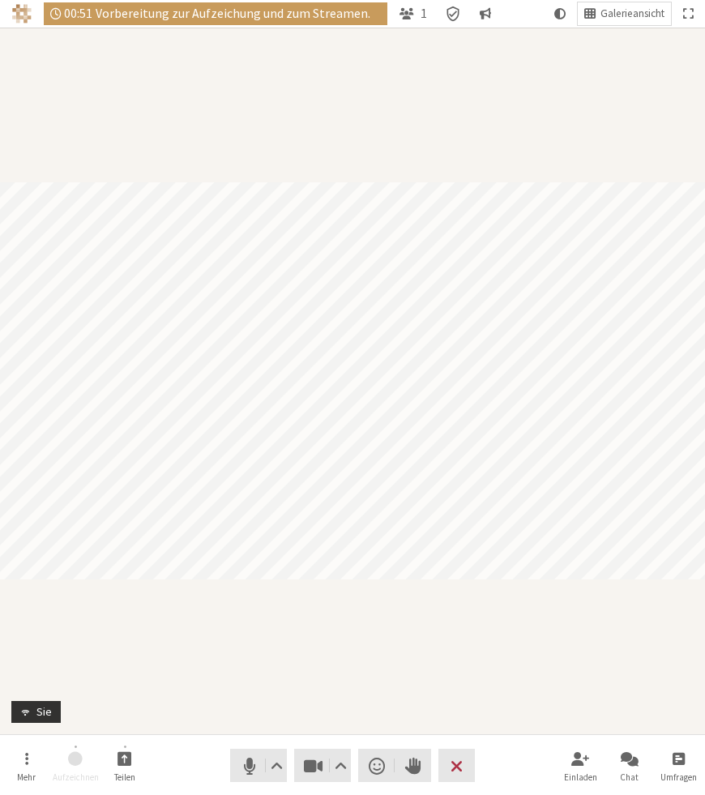
click at [577, 639] on div "Teilnehmer" at bounding box center [352, 381] width 705 height 707
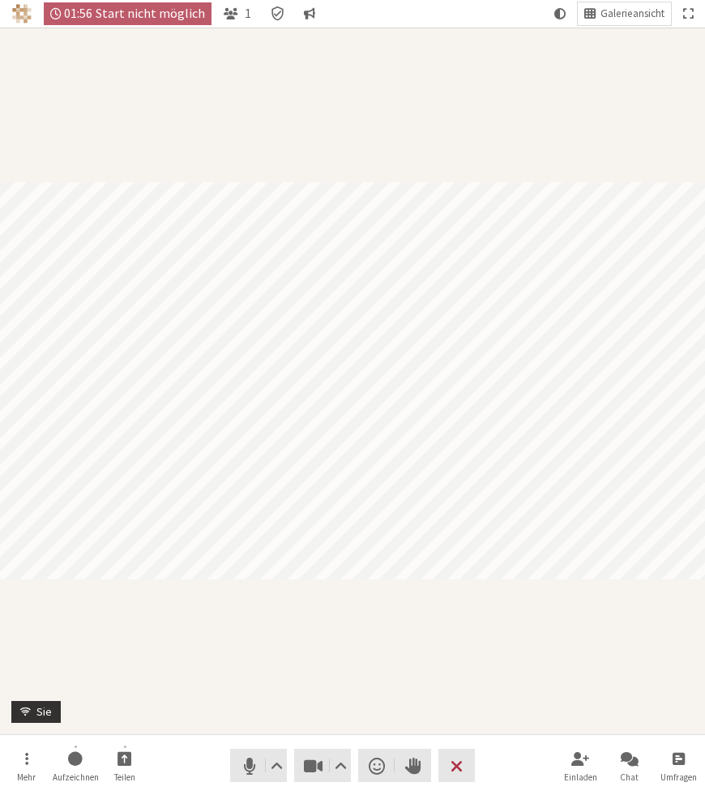
click at [454, 660] on div "Teilnehmer" at bounding box center [352, 381] width 705 height 707
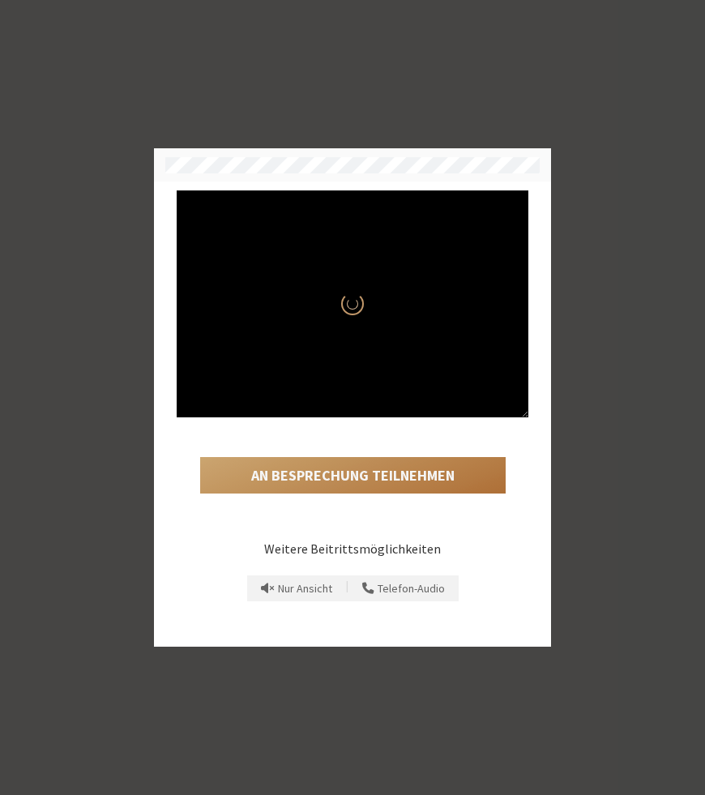
click at [375, 476] on button "An Besprechung teilnehmen" at bounding box center [353, 475] width 306 height 37
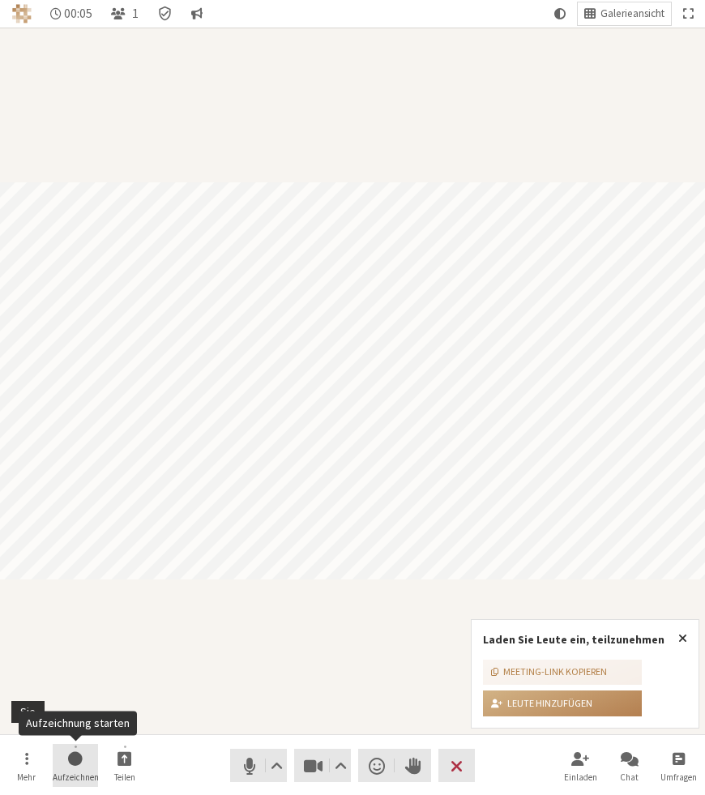
click at [84, 766] on button "Aufzeichnen" at bounding box center [75, 766] width 45 height 44
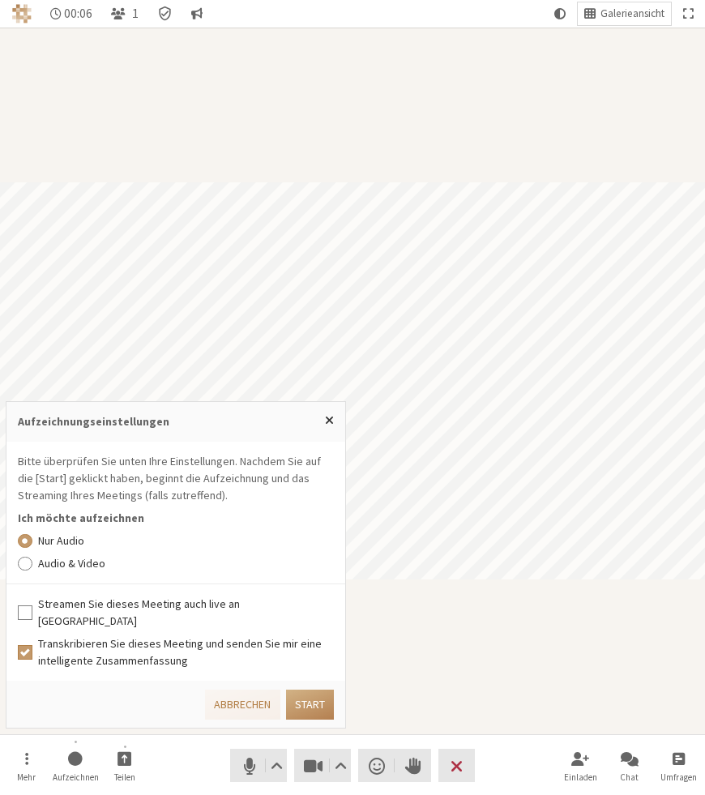
click at [186, 749] on nav "Mehr Aufzeichnen Teilen Audio Video Reaktion senden Hand heben Verlassen Einlad…" at bounding box center [353, 765] width 698 height 61
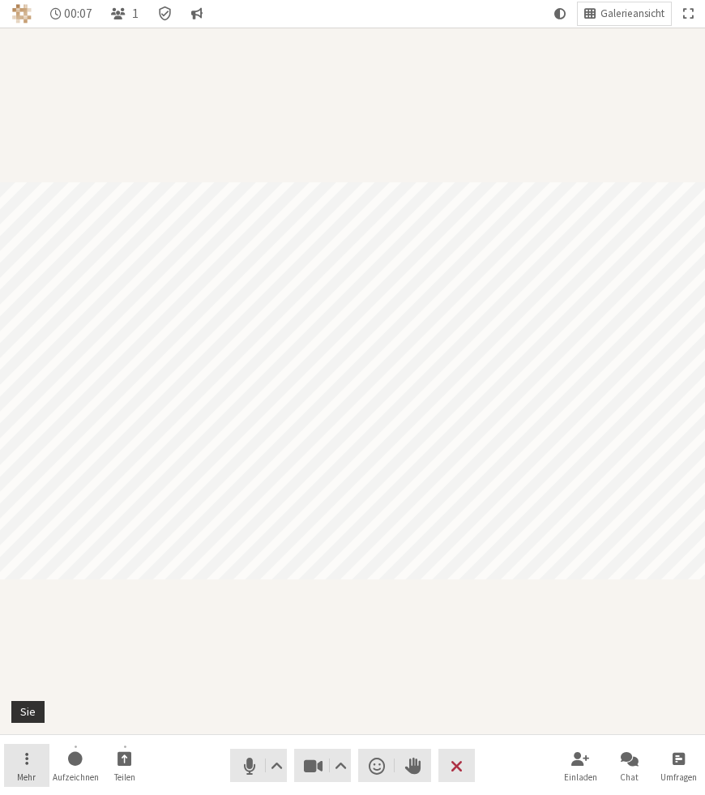
click at [36, 758] on button "Mehr" at bounding box center [26, 766] width 45 height 44
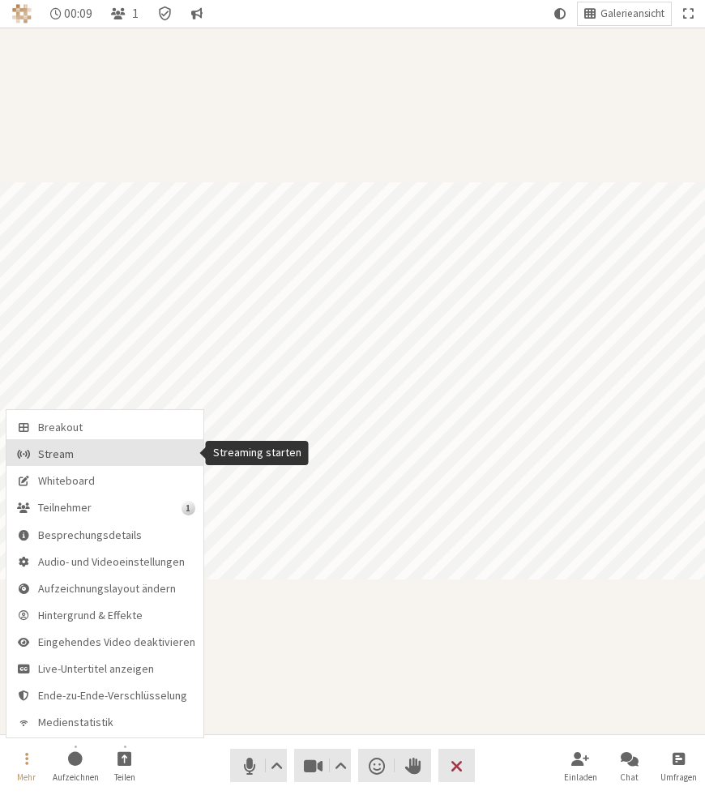
click at [85, 462] on button "Stream" at bounding box center [104, 452] width 197 height 27
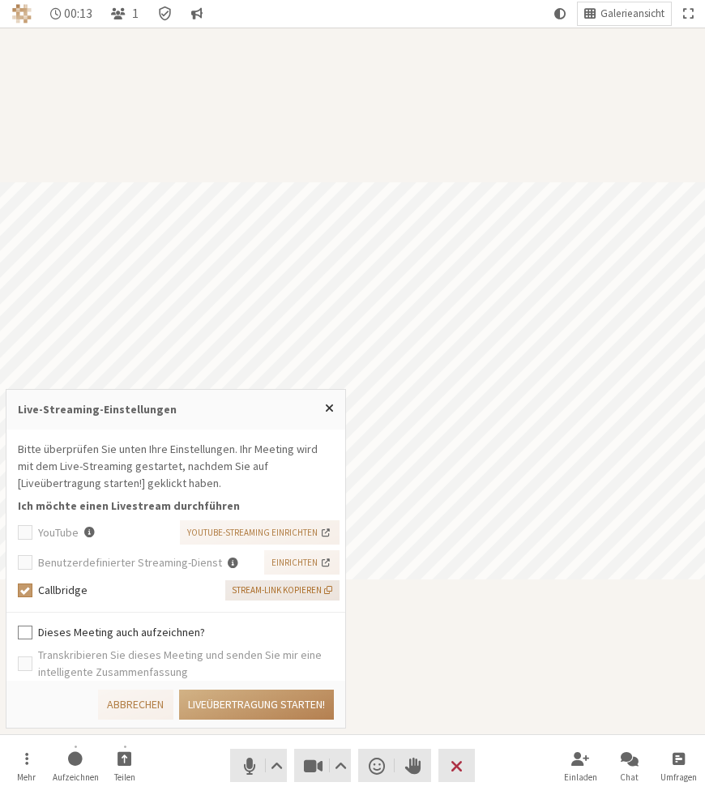
click at [328, 591] on span "button" at bounding box center [328, 590] width 8 height 10
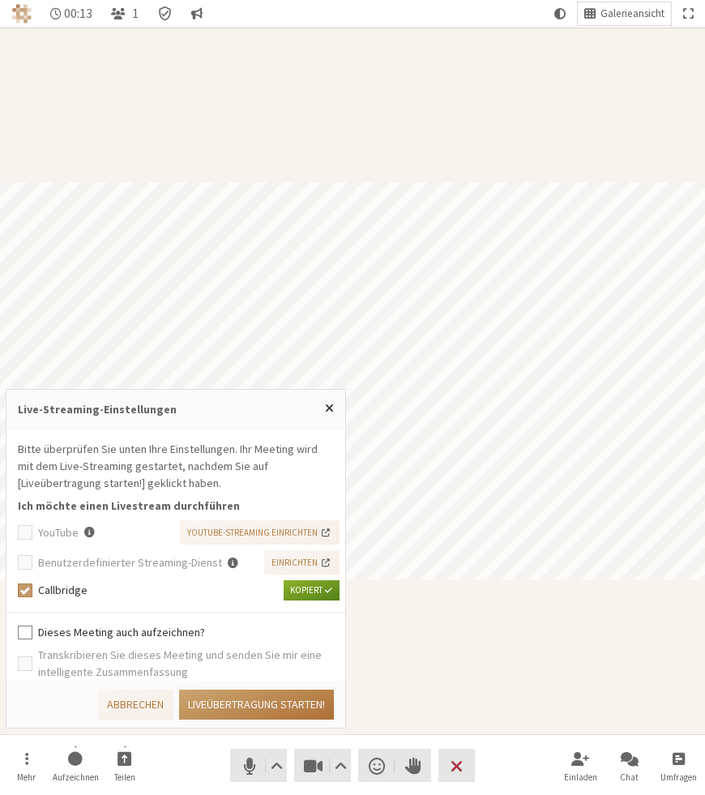
click at [248, 709] on button "Liveübertragung starten!" at bounding box center [256, 705] width 155 height 30
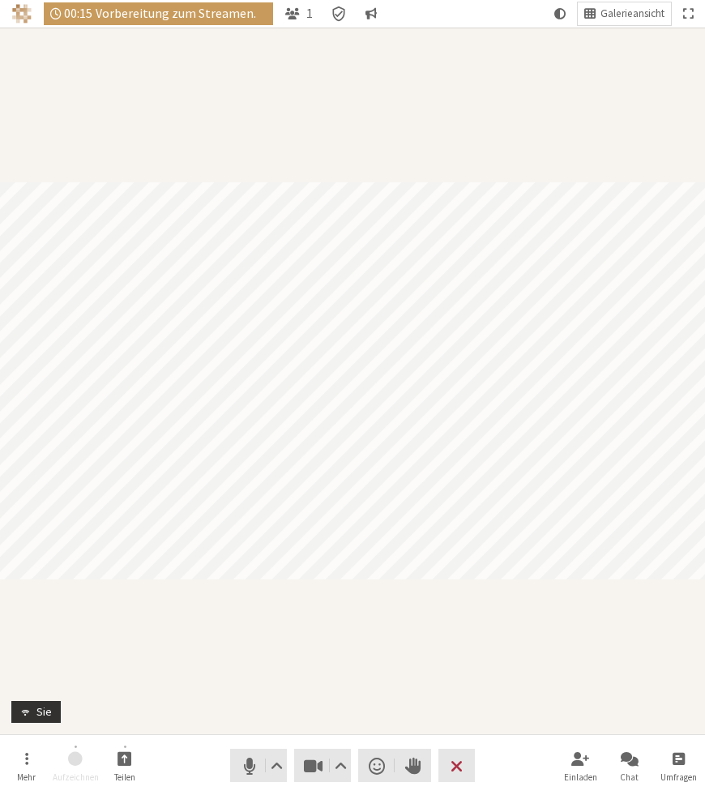
click at [477, 674] on div "Teilnehmer" at bounding box center [352, 381] width 705 height 707
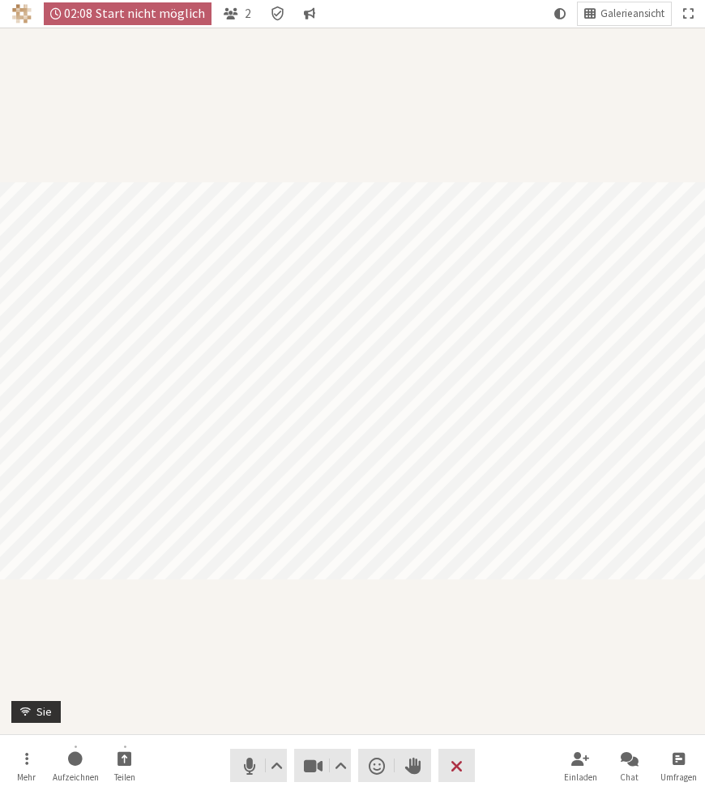
click at [571, 613] on div "Teilnehmer" at bounding box center [352, 381] width 705 height 707
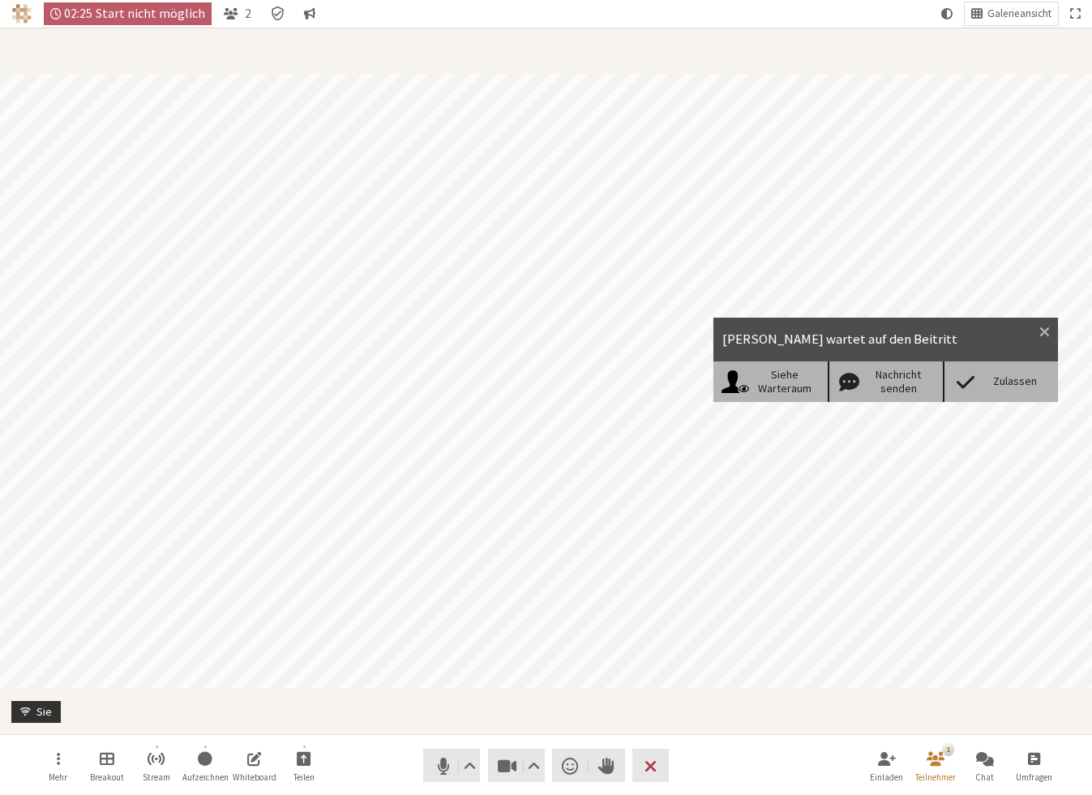
click at [705, 368] on div "Zulassen" at bounding box center [1000, 382] width 115 height 41
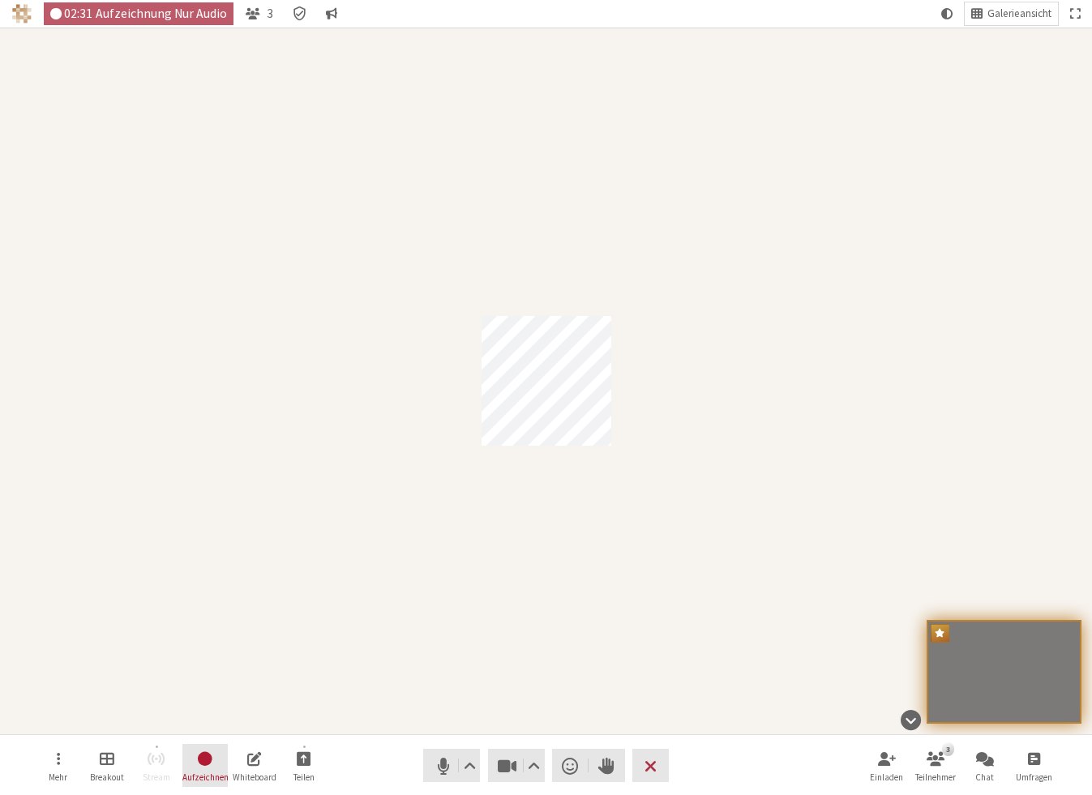
click at [203, 764] on span "Aufzeichung beenden" at bounding box center [205, 758] width 19 height 20
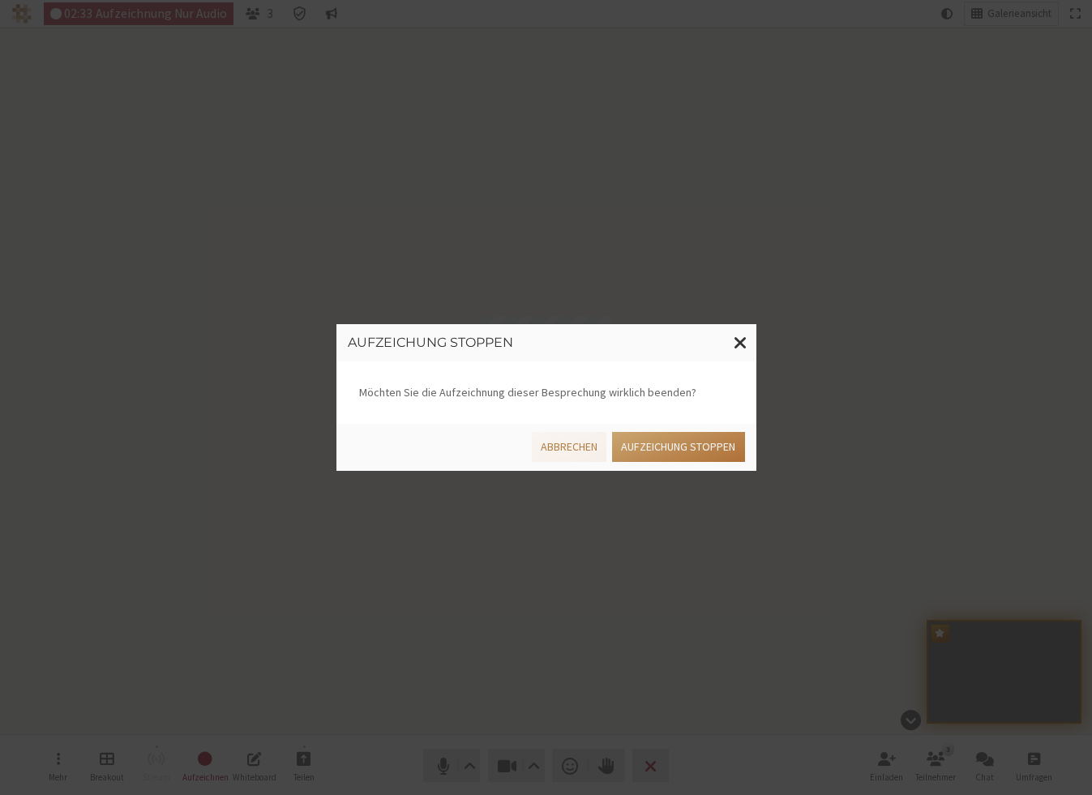
click at [681, 443] on button "Aufzeichung stoppen" at bounding box center [678, 447] width 132 height 30
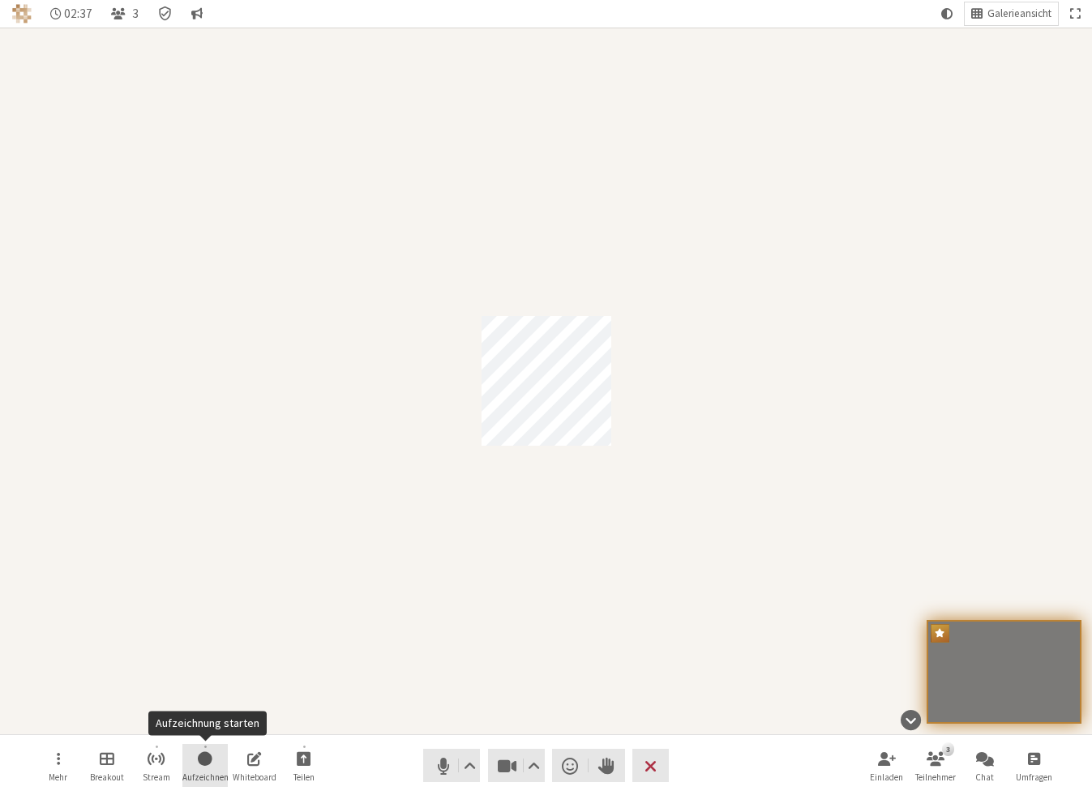
click at [212, 754] on span "Aufzeichnung starten" at bounding box center [205, 758] width 15 height 19
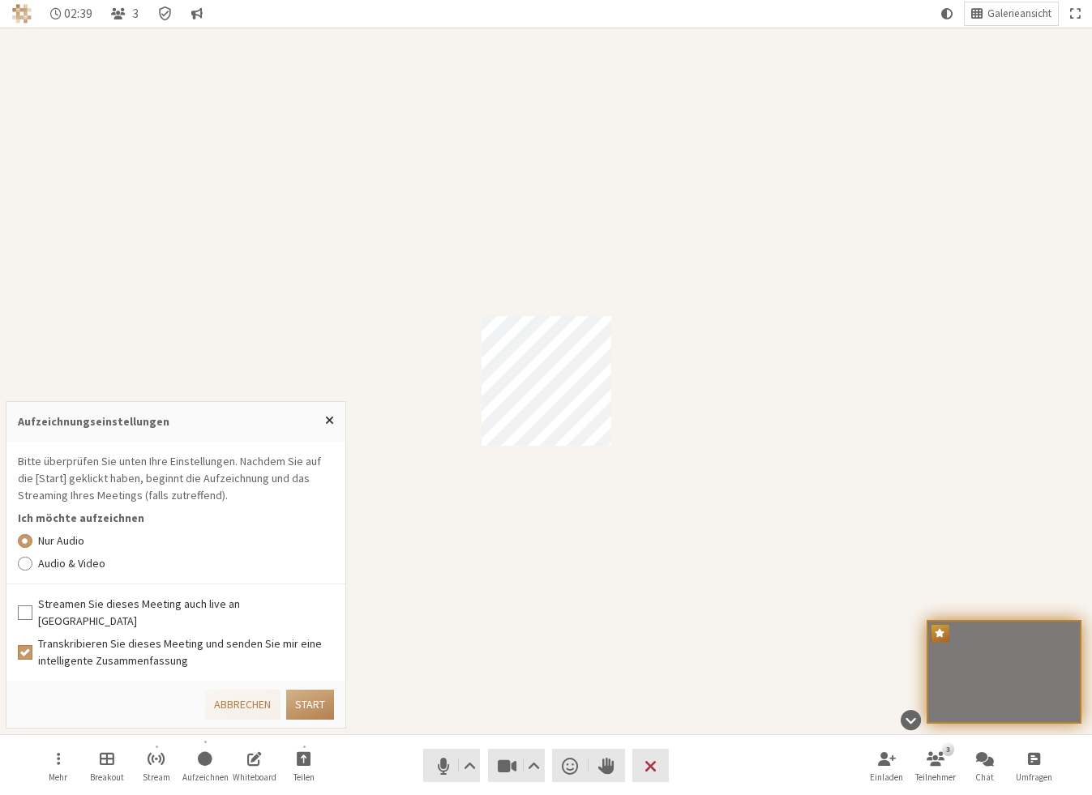
click at [88, 572] on label "Audio & Video" at bounding box center [186, 563] width 297 height 17
click at [32, 572] on input "Audio & Video" at bounding box center [25, 563] width 15 height 16
click at [161, 612] on label "Streamen Sie dieses Meeting auch live an [GEOGRAPHIC_DATA]" at bounding box center [186, 613] width 297 height 34
click at [29, 621] on input "Streamen Sie dieses Meeting auch live an [GEOGRAPHIC_DATA]" at bounding box center [25, 613] width 15 height 16
click at [294, 701] on button "Start" at bounding box center [310, 705] width 48 height 30
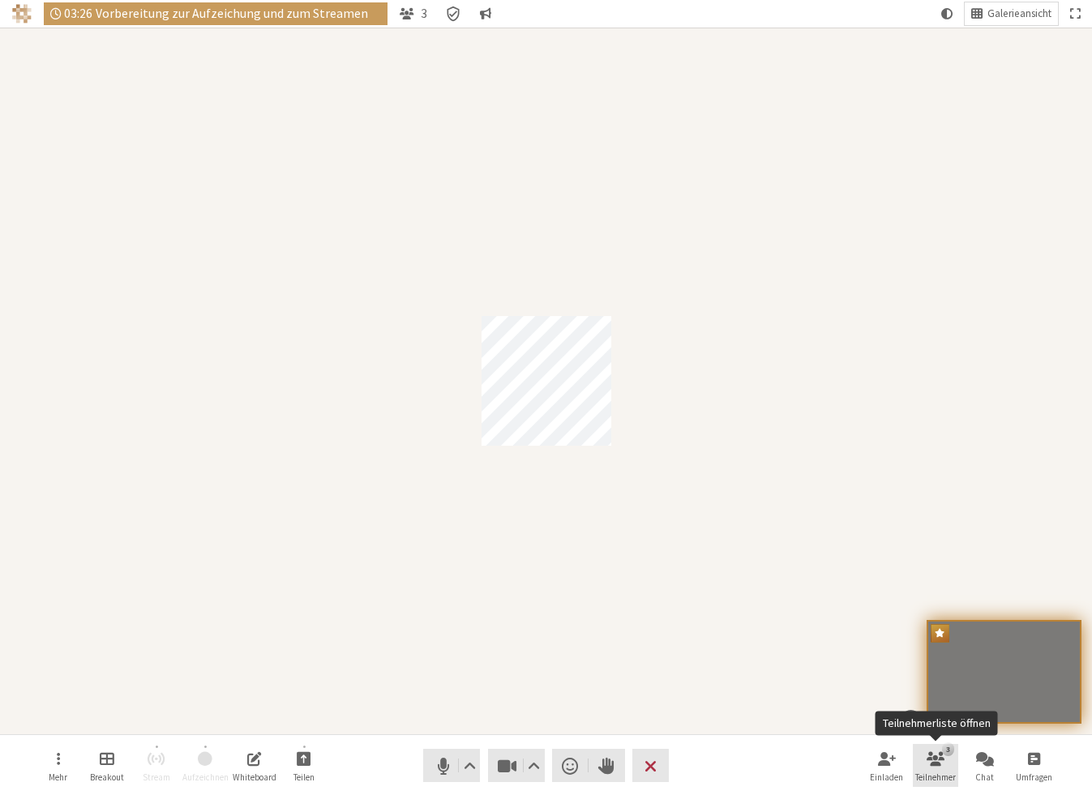
click at [705, 765] on span "Teilnehmerliste öffnen" at bounding box center [936, 758] width 18 height 19
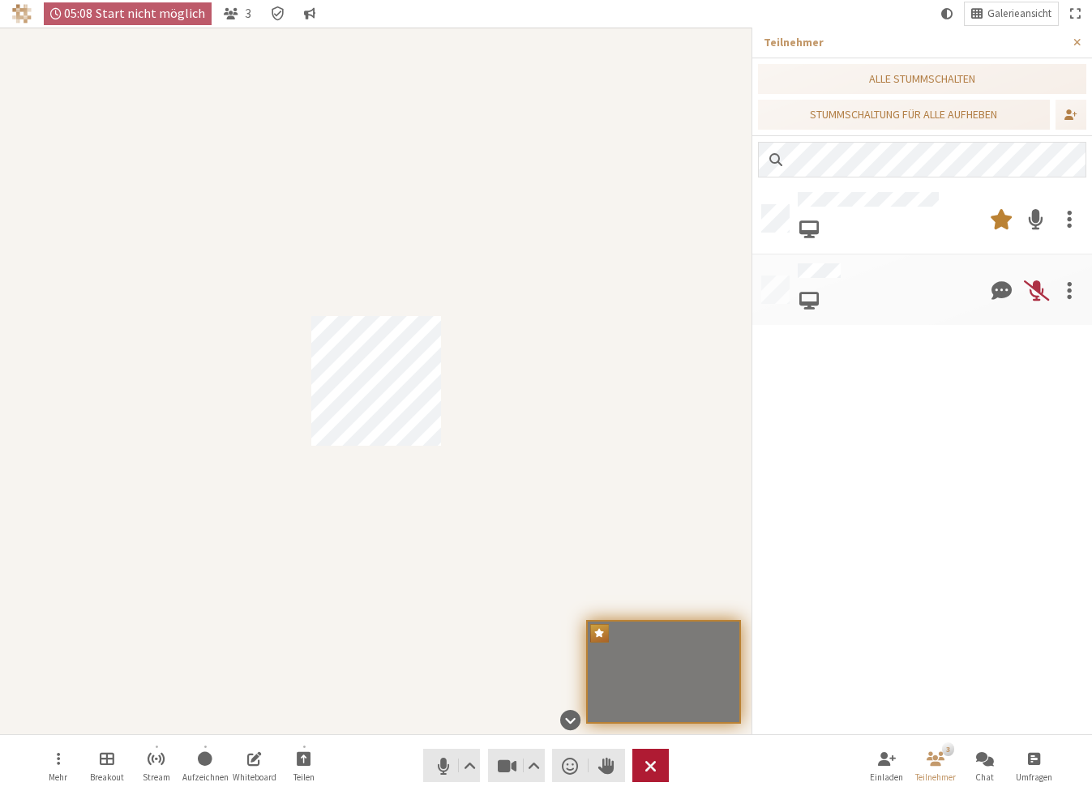
click at [662, 765] on button "Verlassen" at bounding box center [650, 765] width 36 height 33
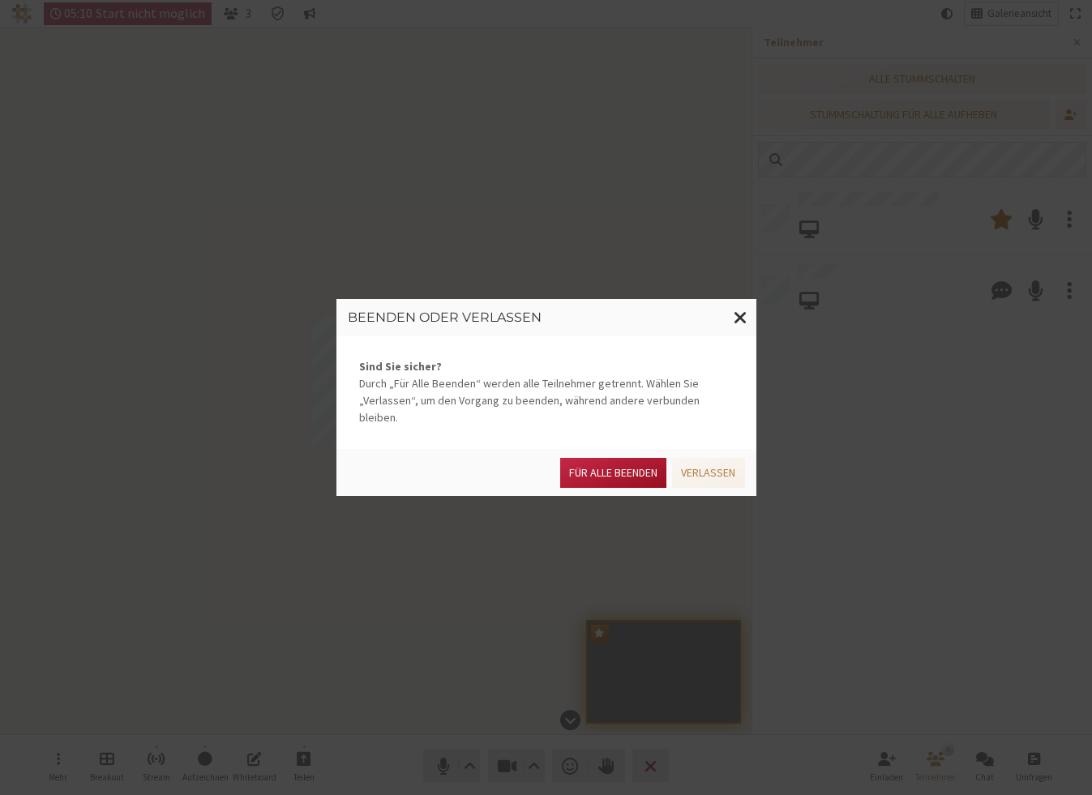
click at [636, 461] on button "Für alle Beenden" at bounding box center [613, 473] width 106 height 30
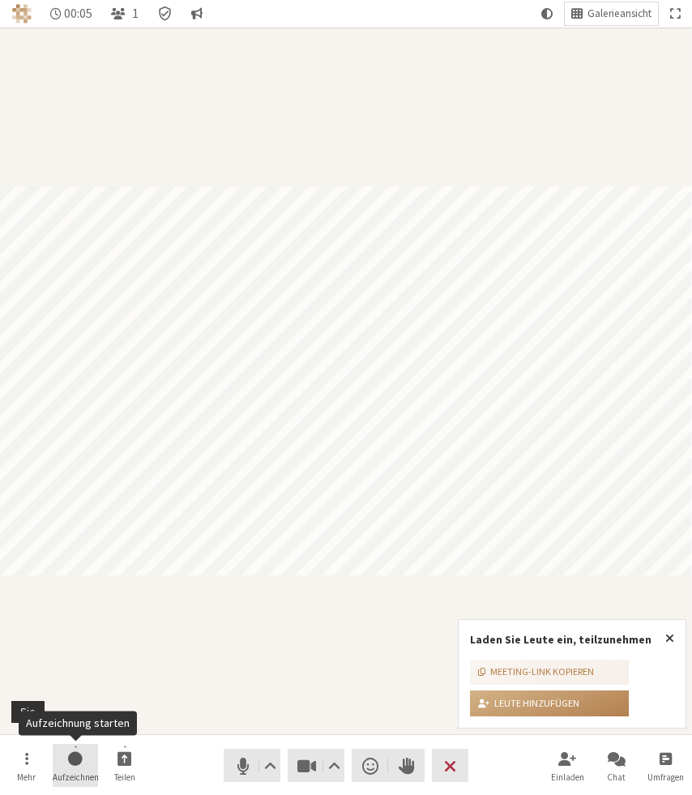
click at [75, 757] on span "Aufzeichnung starten" at bounding box center [75, 758] width 15 height 19
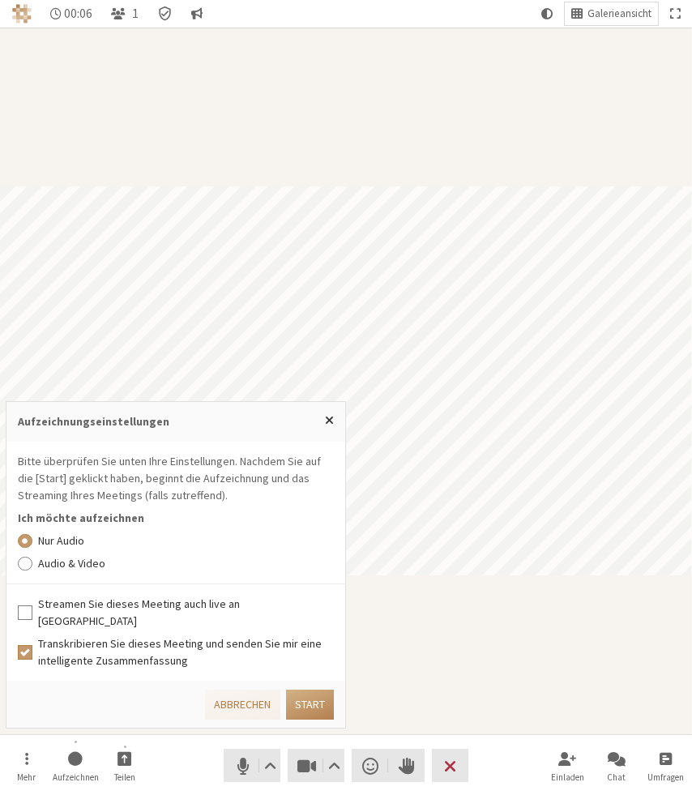
click at [44, 572] on label "Audio & Video" at bounding box center [186, 563] width 297 height 17
click at [32, 572] on input "Audio & Video" at bounding box center [25, 563] width 15 height 16
click at [152, 615] on label "Streamen Sie dieses Meeting auch live an [GEOGRAPHIC_DATA]" at bounding box center [186, 613] width 297 height 34
click at [32, 615] on input "Streamen Sie dieses Meeting auch live an [GEOGRAPHIC_DATA]" at bounding box center [25, 613] width 15 height 16
click at [77, 657] on label "Transkribieren Sie dieses Meeting und senden Sie mir eine intelligente Zusammen…" at bounding box center [186, 653] width 297 height 34
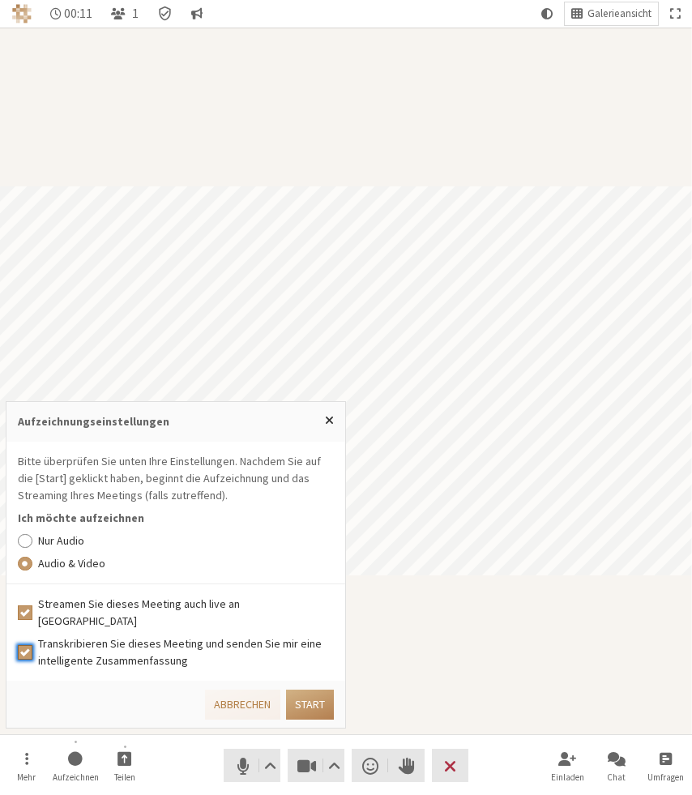
click at [32, 657] on input "Transkribieren Sie dieses Meeting und senden Sie mir eine intelligente Zusammen…" at bounding box center [25, 653] width 15 height 16
click at [120, 658] on label "Transkribieren Sie dieses Meeting und senden Sie mir eine intelligente Zusammen…" at bounding box center [186, 653] width 297 height 34
click at [32, 658] on input "Transkribieren Sie dieses Meeting und senden Sie mir eine intelligente Zusammen…" at bounding box center [25, 653] width 15 height 16
click at [301, 701] on button "Start" at bounding box center [310, 705] width 48 height 30
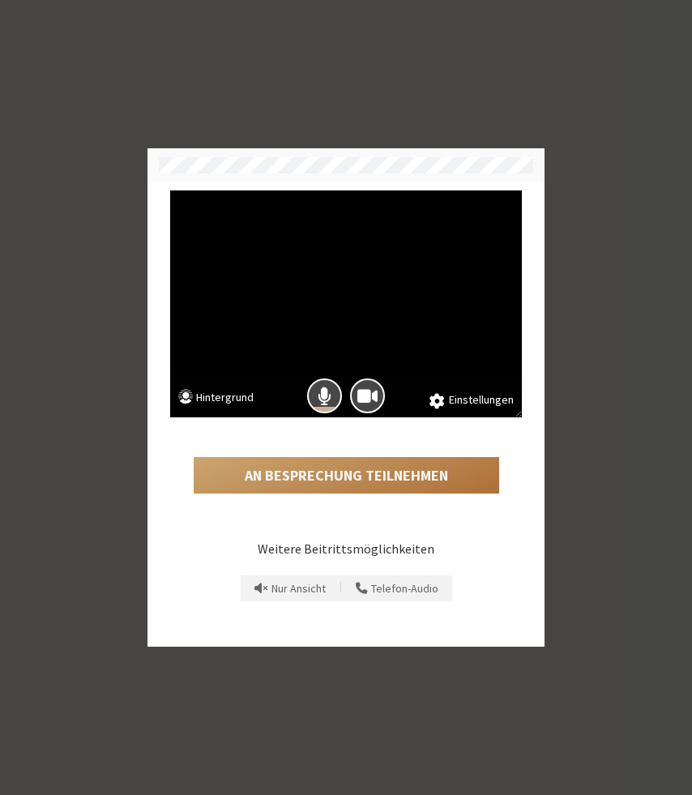
click at [451, 475] on button "An Besprechung teilnehmen" at bounding box center [347, 475] width 306 height 37
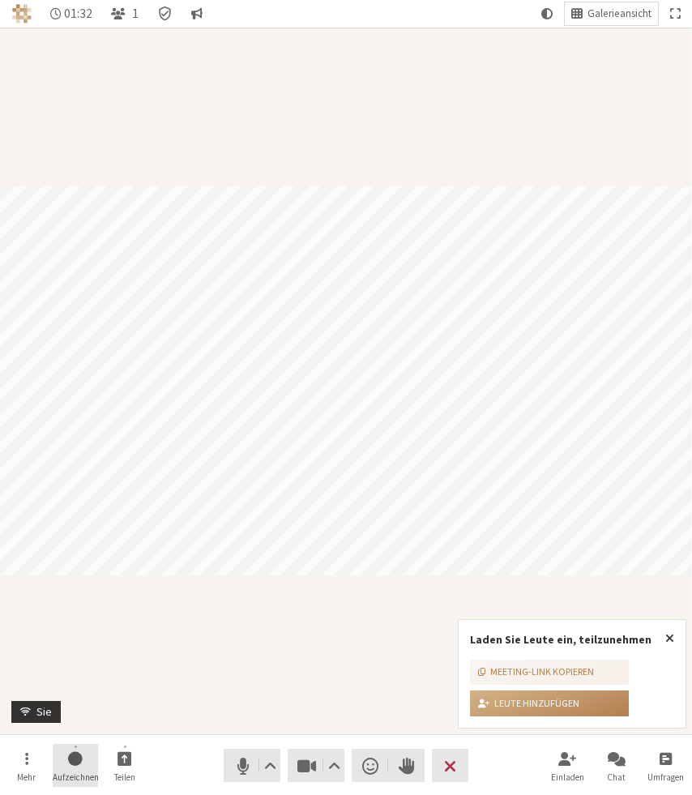
click at [79, 765] on span "Aufzeichnung starten" at bounding box center [75, 758] width 15 height 19
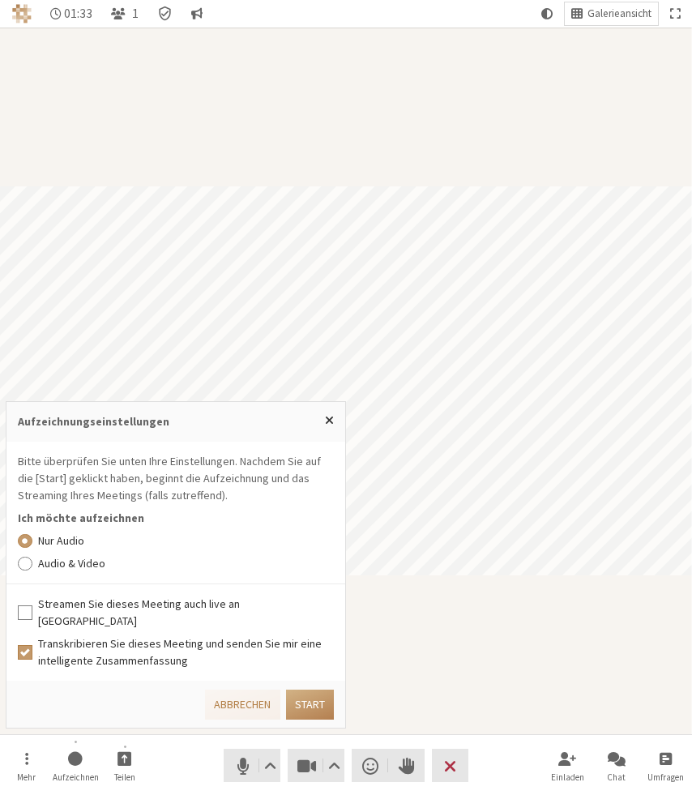
click at [82, 572] on label "Audio & Video" at bounding box center [186, 563] width 297 height 17
click at [32, 572] on input "Audio & Video" at bounding box center [25, 563] width 15 height 16
click at [181, 618] on label "Streamen Sie dieses Meeting auch live an [GEOGRAPHIC_DATA]" at bounding box center [186, 613] width 297 height 34
click at [32, 618] on input "Streamen Sie dieses Meeting auch live an [GEOGRAPHIC_DATA]" at bounding box center [25, 613] width 15 height 16
click at [307, 710] on button "Start" at bounding box center [310, 705] width 48 height 30
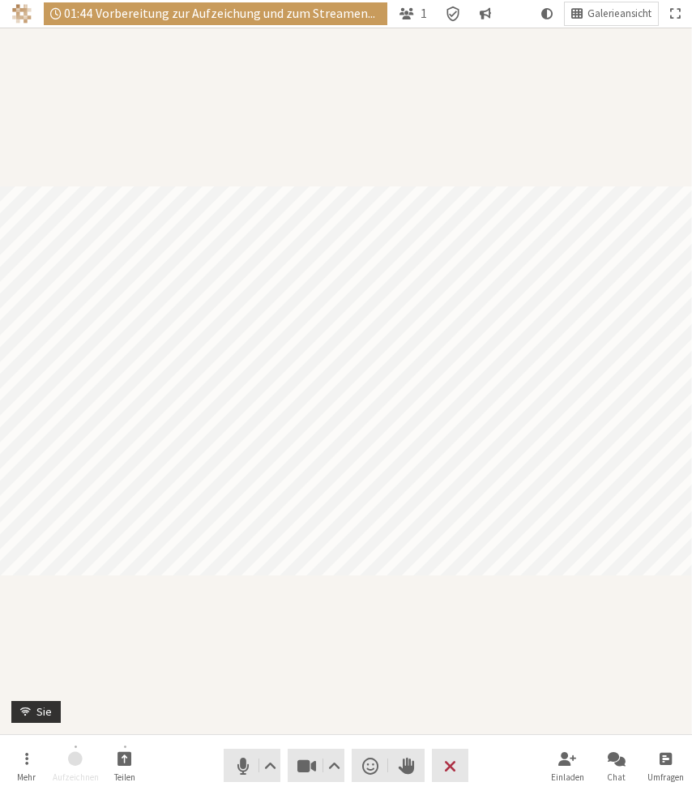
click at [505, 688] on div "Teilnehmer" at bounding box center [346, 381] width 692 height 707
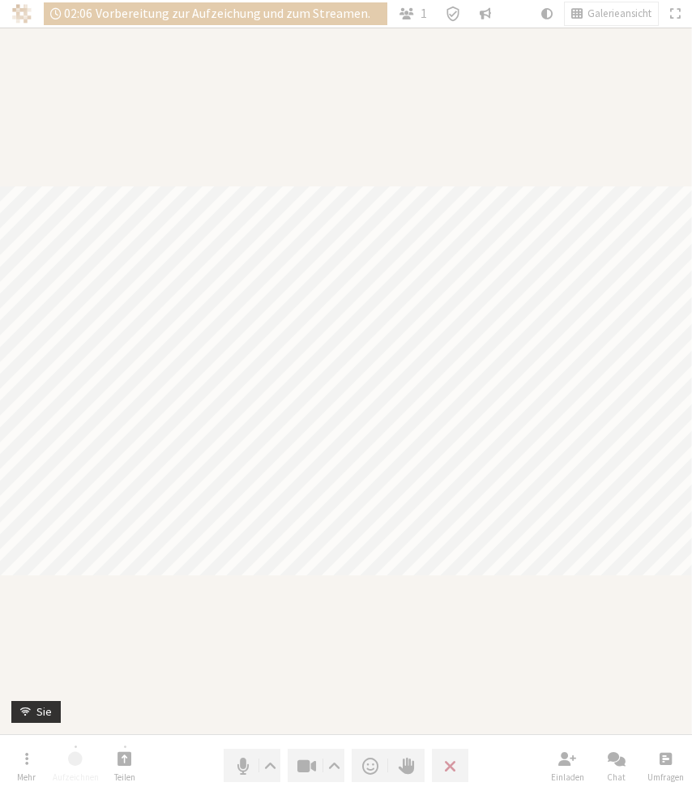
click at [533, 642] on div "Teilnehmer" at bounding box center [346, 381] width 692 height 707
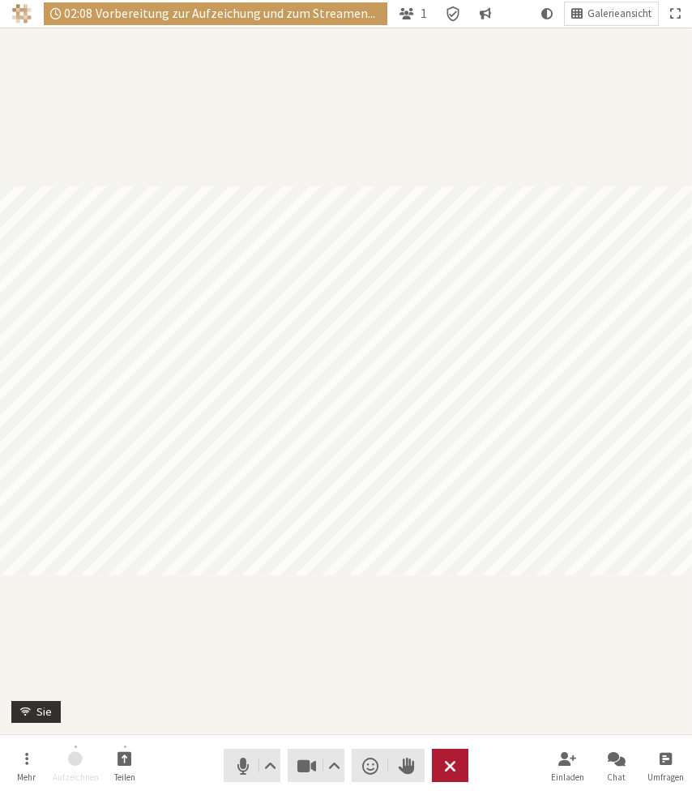
click at [457, 777] on button "Verlassen" at bounding box center [450, 765] width 36 height 33
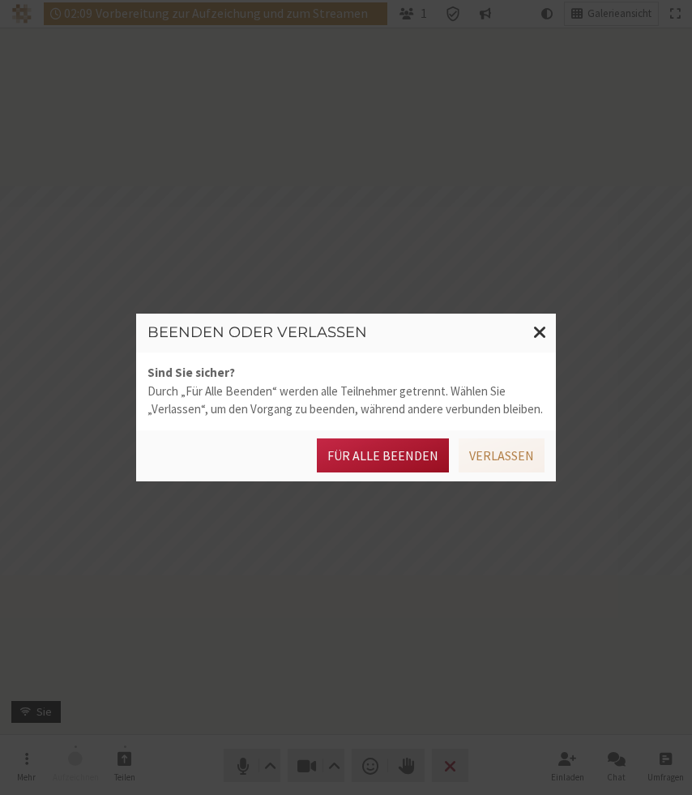
click at [416, 462] on button "Für alle Beenden" at bounding box center [383, 456] width 132 height 34
